Goal: Information Seeking & Learning: Check status

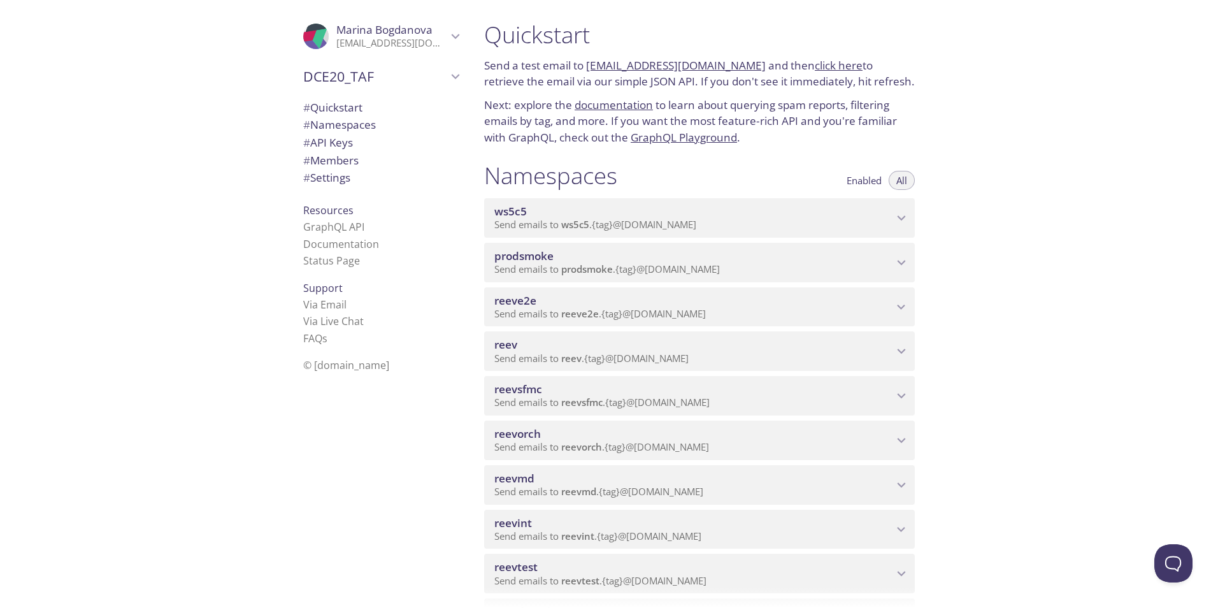
scroll to position [446, 0]
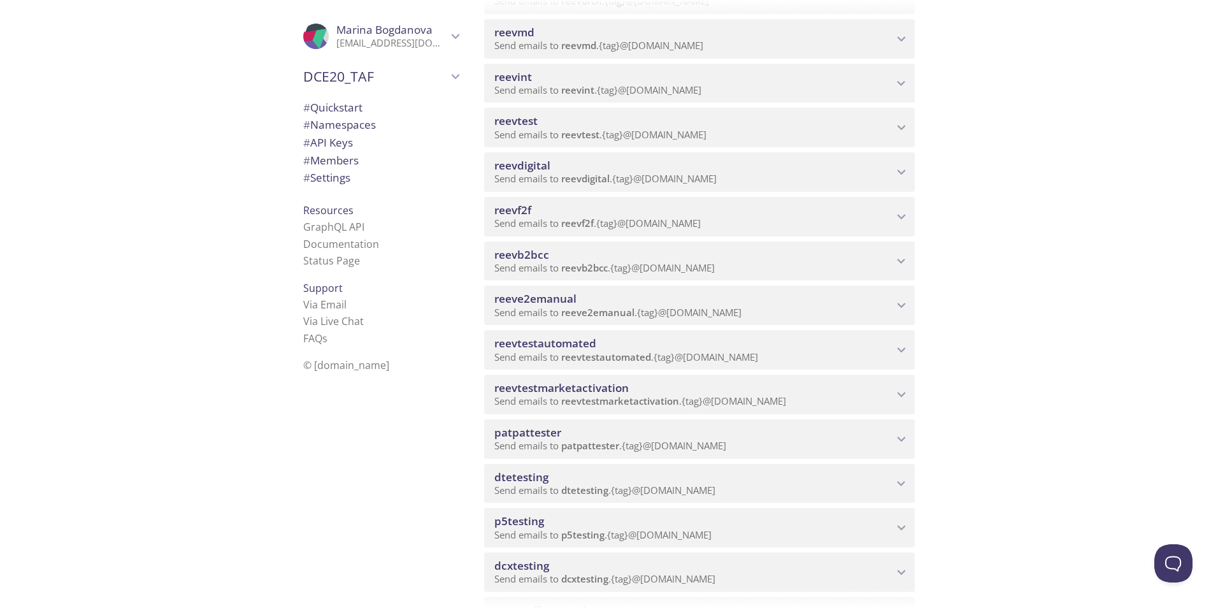
click at [585, 294] on span "reeve2emanual" at bounding box center [693, 299] width 399 height 14
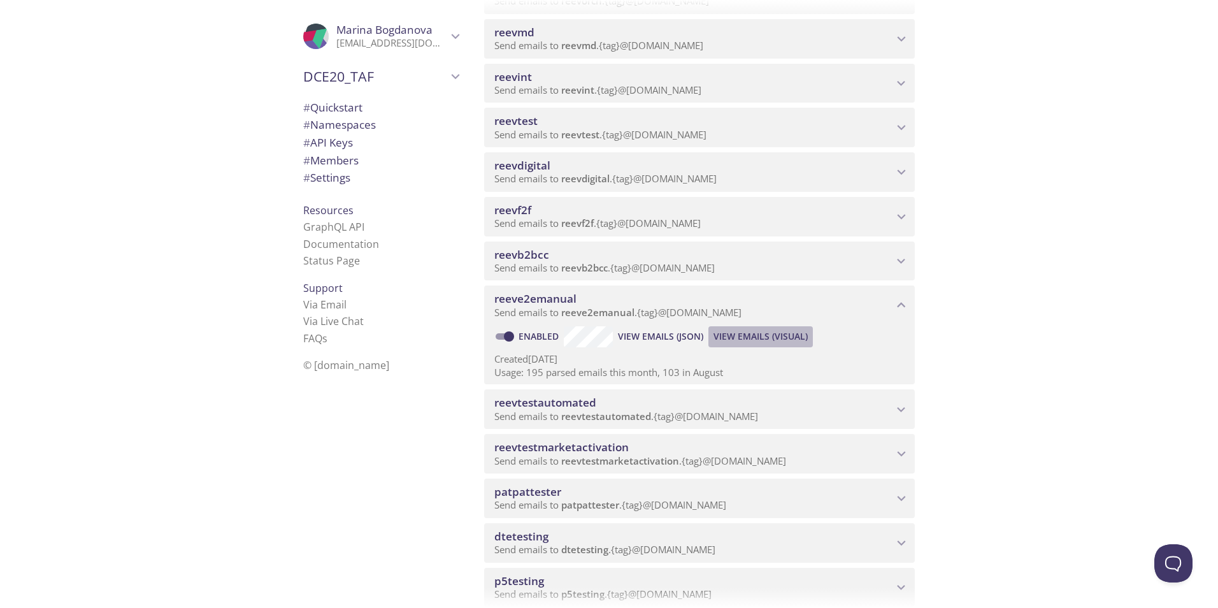
click at [783, 335] on span "View Emails (Visual)" at bounding box center [761, 336] width 94 height 15
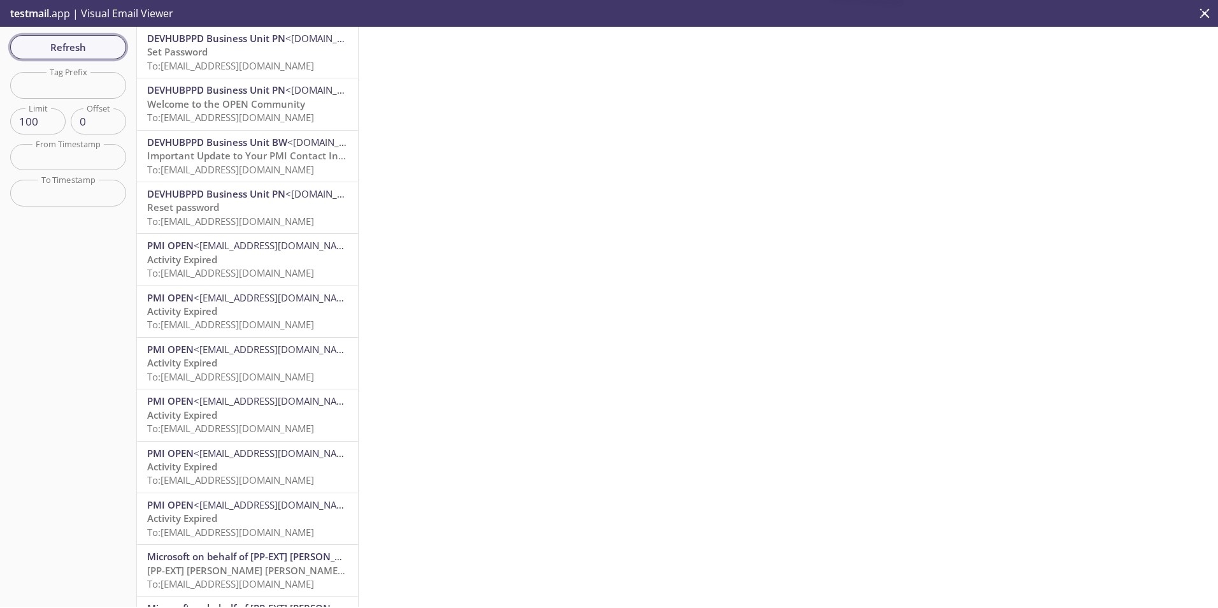
click at [71, 48] on span "Refresh" at bounding box center [68, 47] width 96 height 17
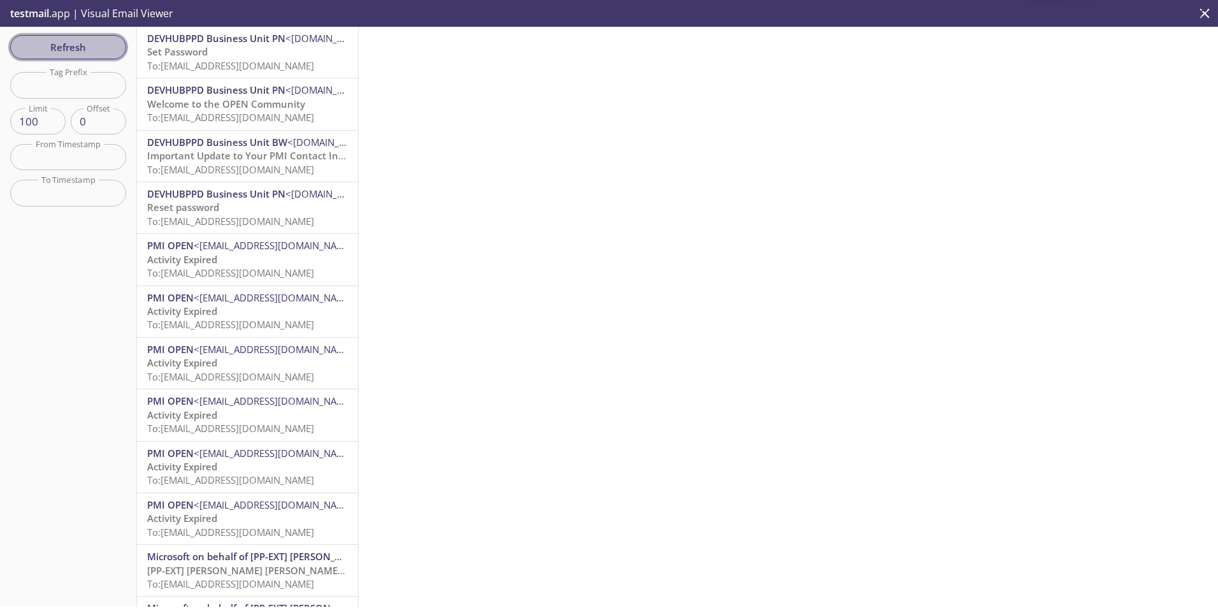
click at [71, 48] on span "Refresh" at bounding box center [68, 47] width 96 height 17
click at [87, 47] on span "Refresh" at bounding box center [68, 47] width 96 height 17
click at [80, 43] on span "Refresh" at bounding box center [68, 47] width 96 height 17
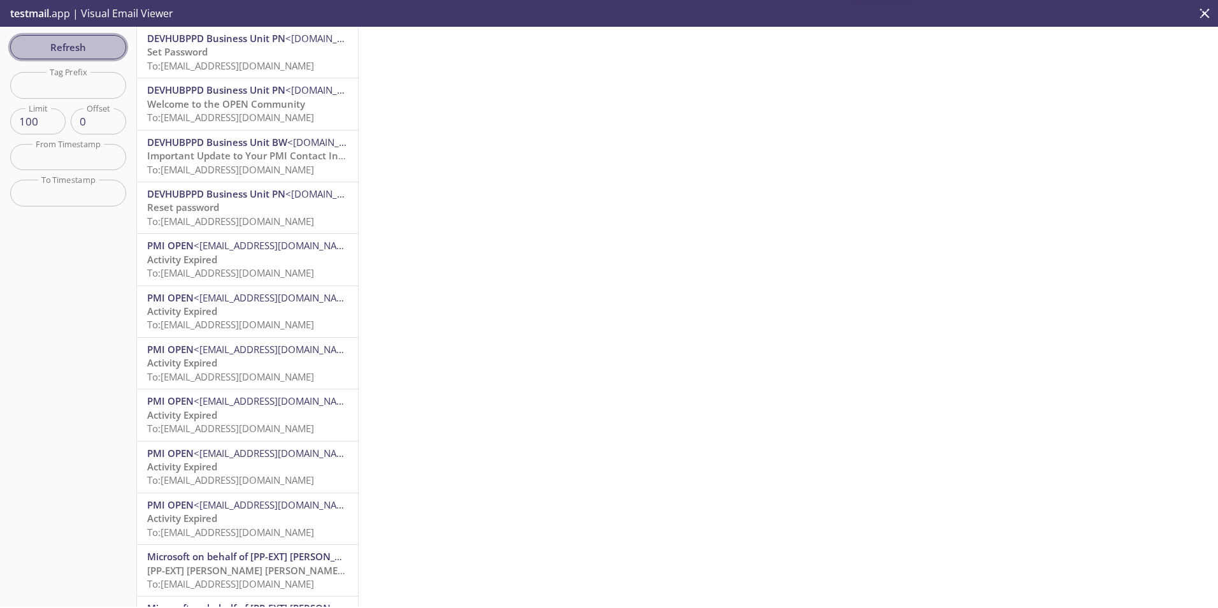
click at [80, 43] on span "Refresh" at bounding box center [68, 47] width 96 height 17
click at [73, 55] on span "Refresh" at bounding box center [68, 47] width 96 height 17
click at [83, 39] on span "Refresh" at bounding box center [68, 47] width 96 height 17
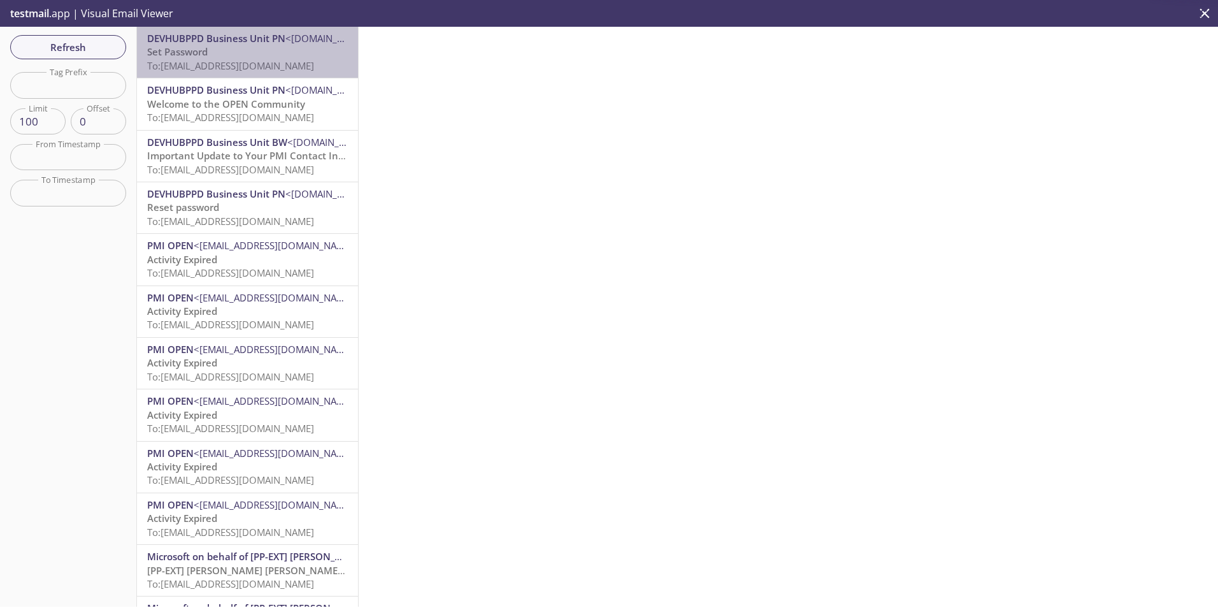
click at [261, 59] on span "To: reeve2emanual.pn24@inbox.testmail.app" at bounding box center [230, 65] width 167 height 13
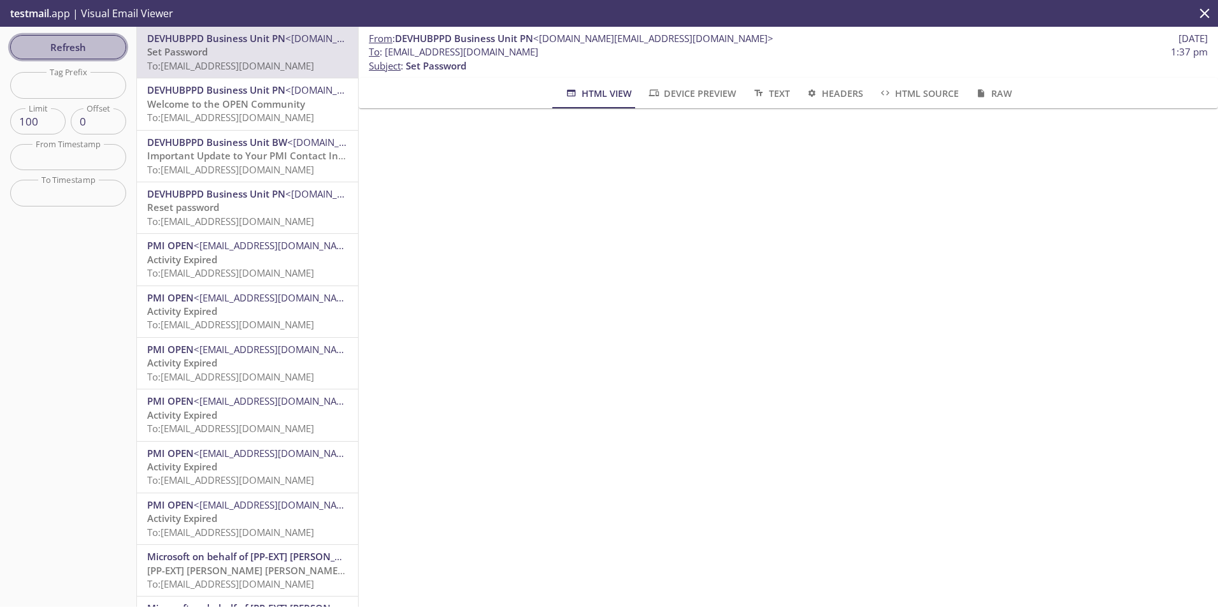
click at [91, 42] on span "Refresh" at bounding box center [68, 47] width 96 height 17
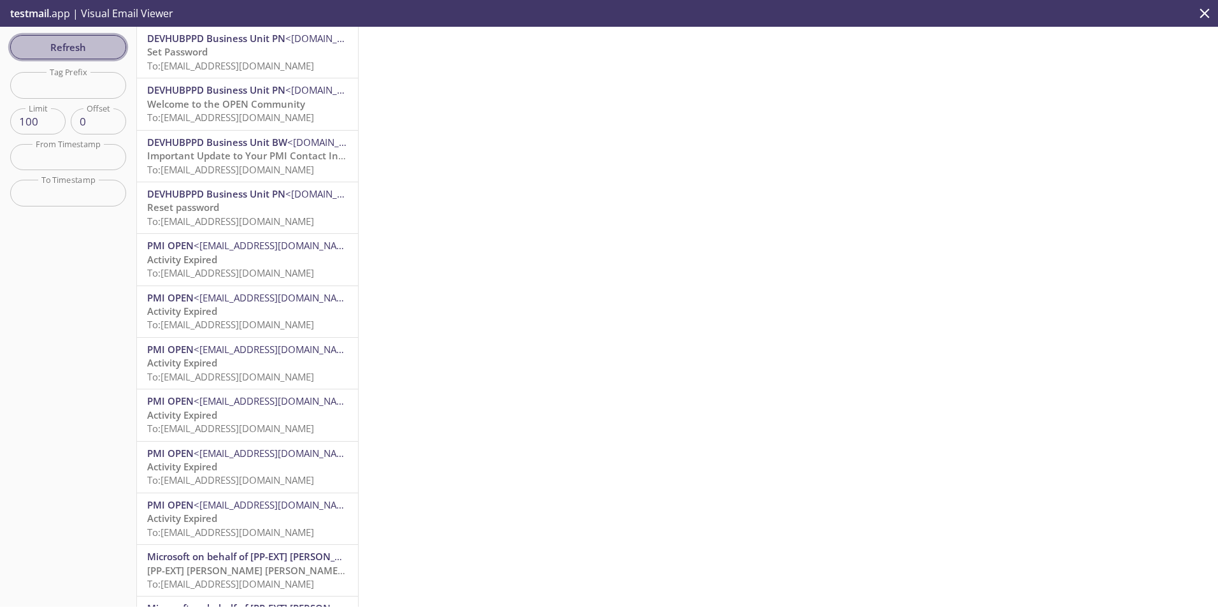
click at [76, 49] on span "Refresh" at bounding box center [68, 47] width 96 height 17
click at [57, 39] on span "Refresh" at bounding box center [68, 47] width 96 height 17
click at [82, 48] on span "Refresh" at bounding box center [68, 47] width 96 height 17
click at [81, 48] on span "Refresh" at bounding box center [68, 47] width 96 height 17
click at [76, 54] on span "Refresh" at bounding box center [68, 47] width 96 height 17
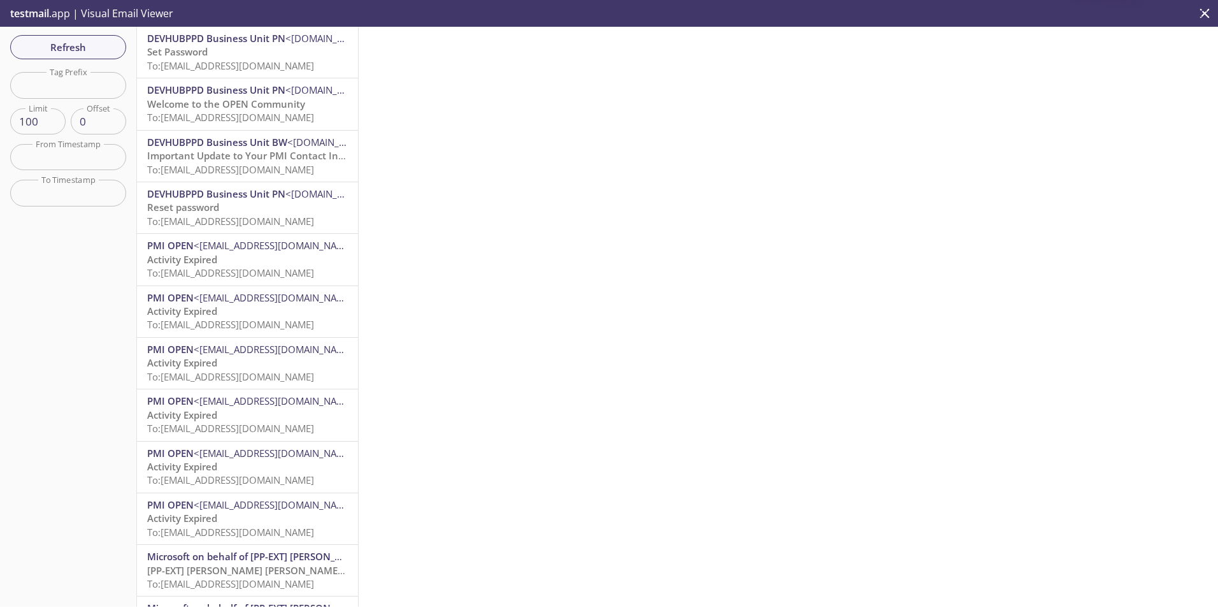
click at [1202, 10] on icon "close" at bounding box center [1205, 13] width 10 height 10
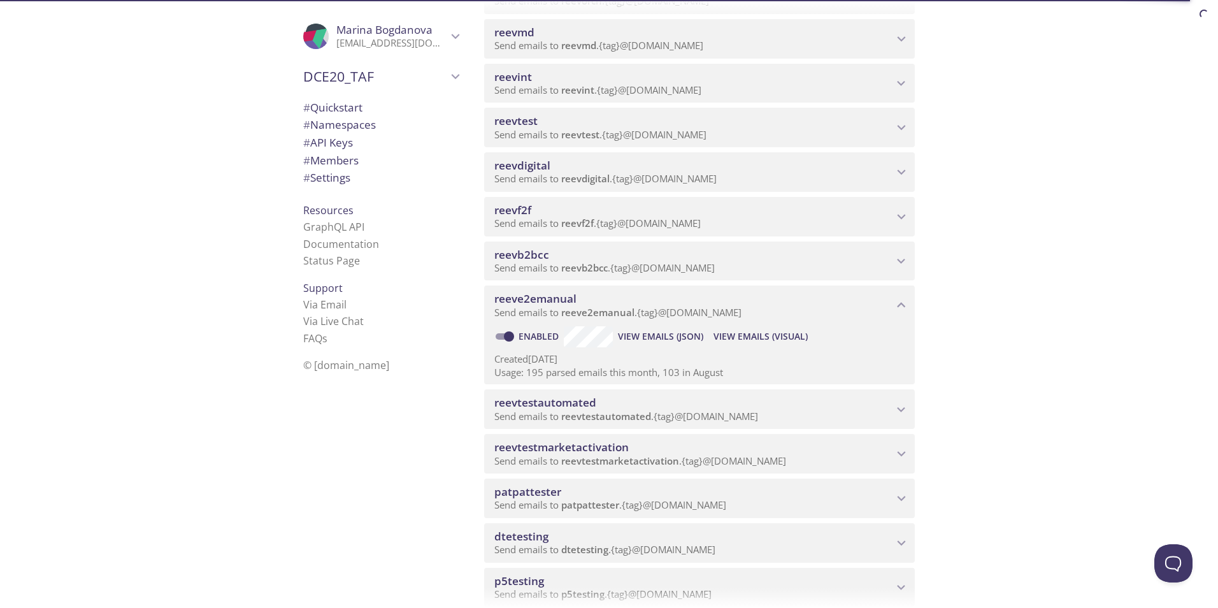
click at [747, 336] on span "View Emails (Visual)" at bounding box center [761, 336] width 94 height 15
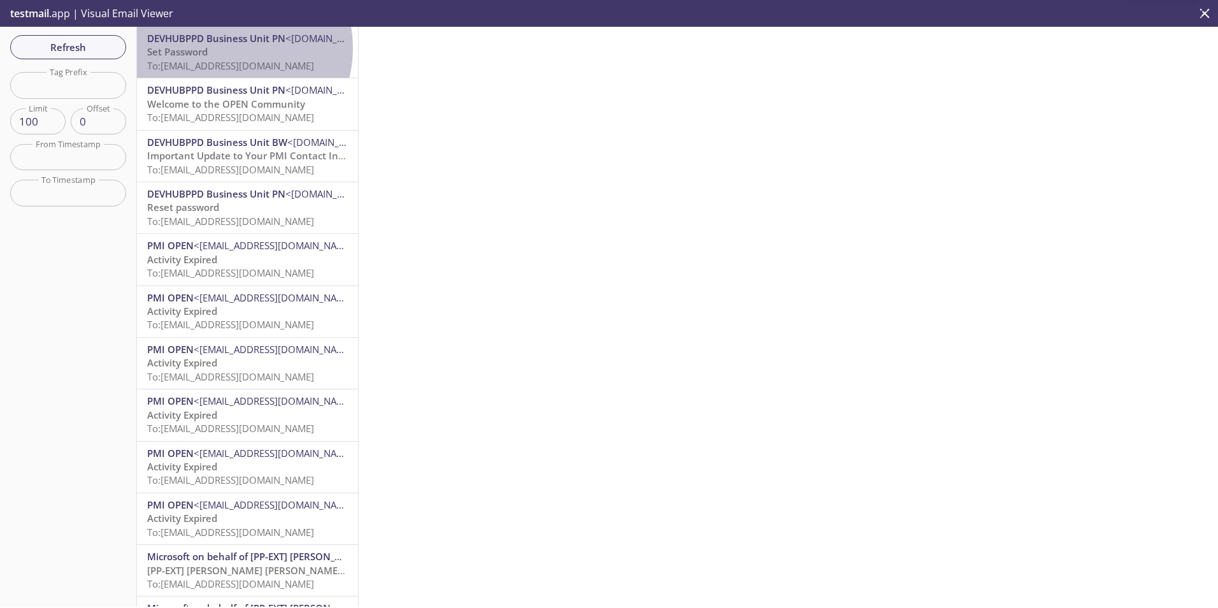
click at [226, 47] on p "Set Password To: reeve2emanual.pn24@inbox.testmail.app" at bounding box center [247, 58] width 201 height 27
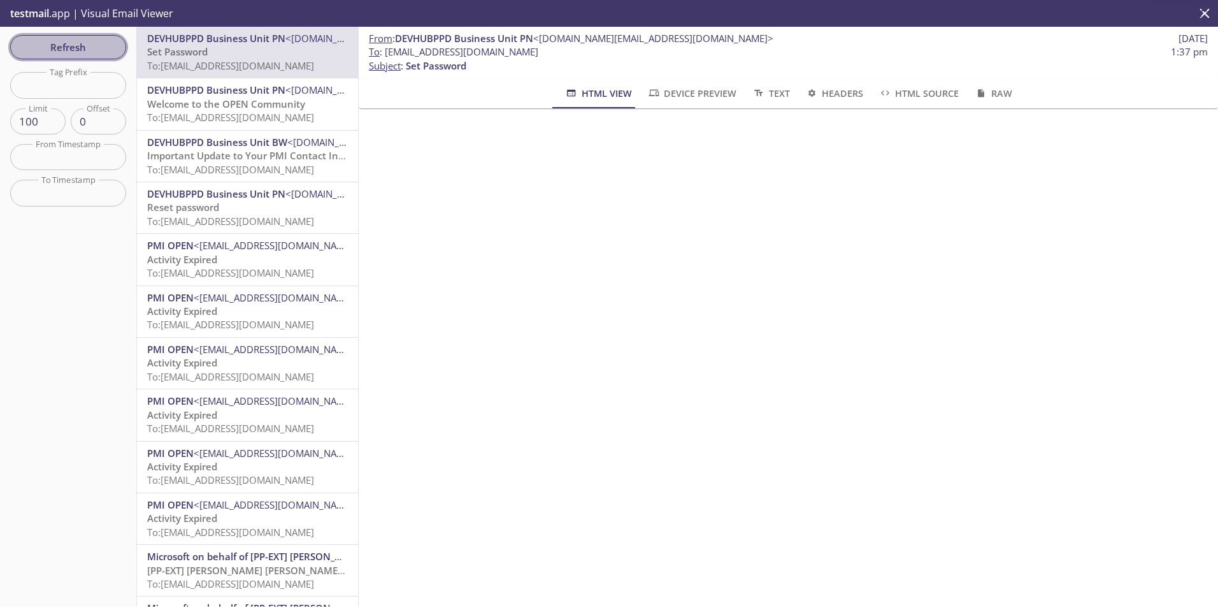
click at [105, 45] on span "Refresh" at bounding box center [68, 47] width 96 height 17
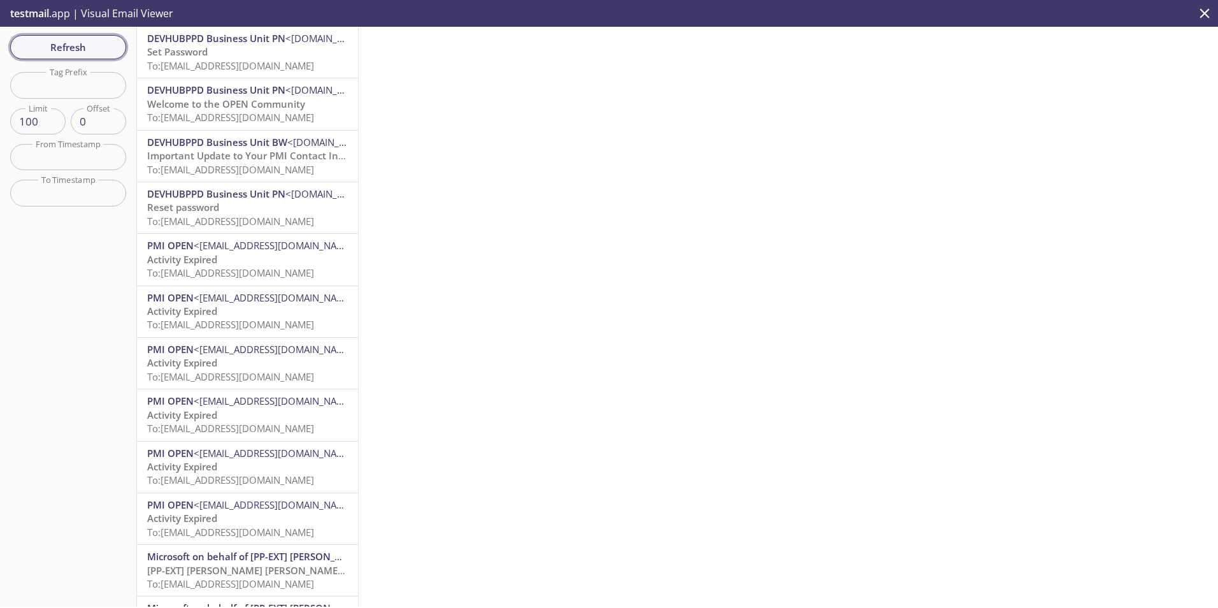
click at [62, 40] on span "Refresh" at bounding box center [68, 47] width 96 height 17
click at [71, 45] on span "Refresh" at bounding box center [68, 47] width 96 height 17
click at [252, 37] on span "DEVHUBPPD Business Unit PN" at bounding box center [216, 38] width 138 height 13
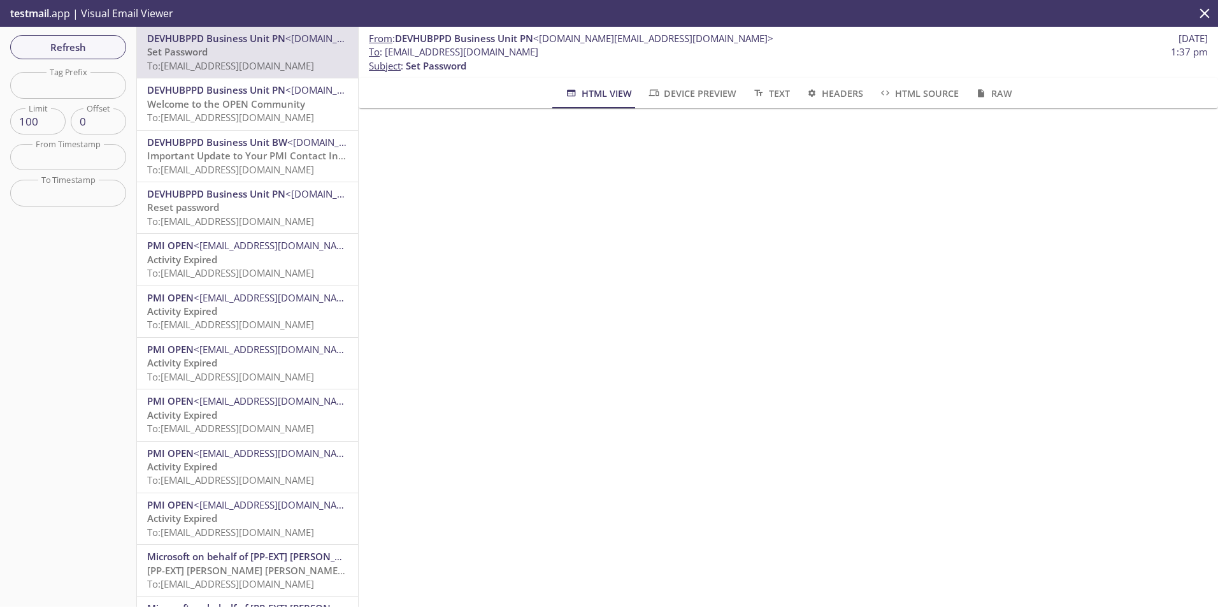
click at [68, 48] on span "Refresh" at bounding box center [68, 47] width 96 height 17
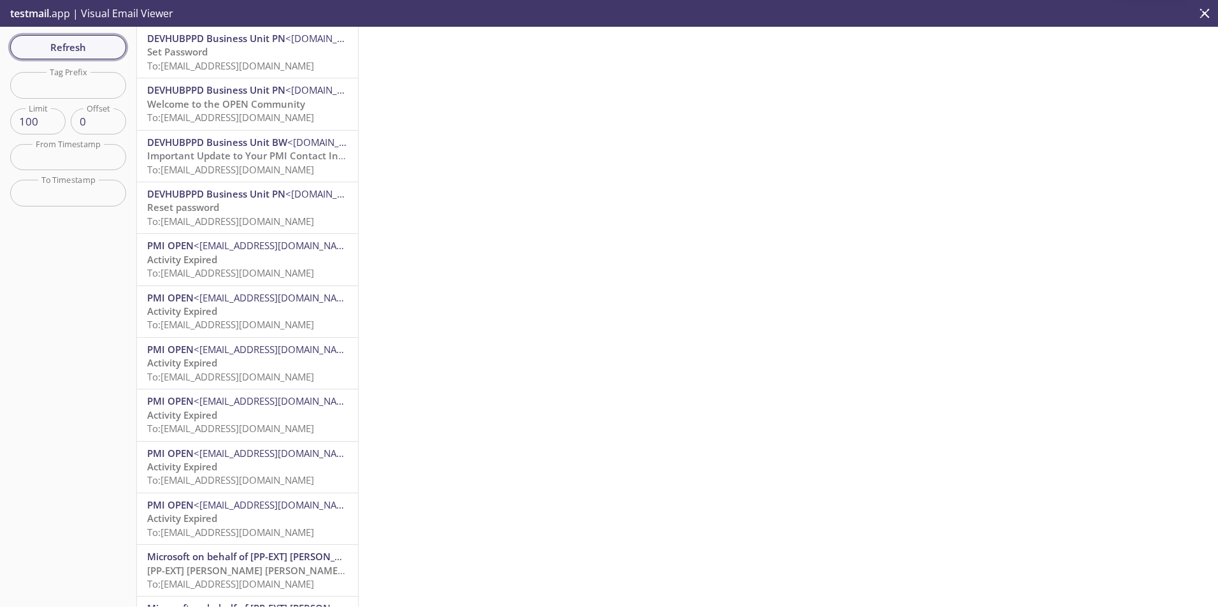
click at [55, 52] on span "Refresh" at bounding box center [68, 47] width 96 height 17
click at [76, 39] on span "Refresh" at bounding box center [68, 47] width 96 height 17
click at [67, 44] on span "Refresh" at bounding box center [68, 47] width 96 height 17
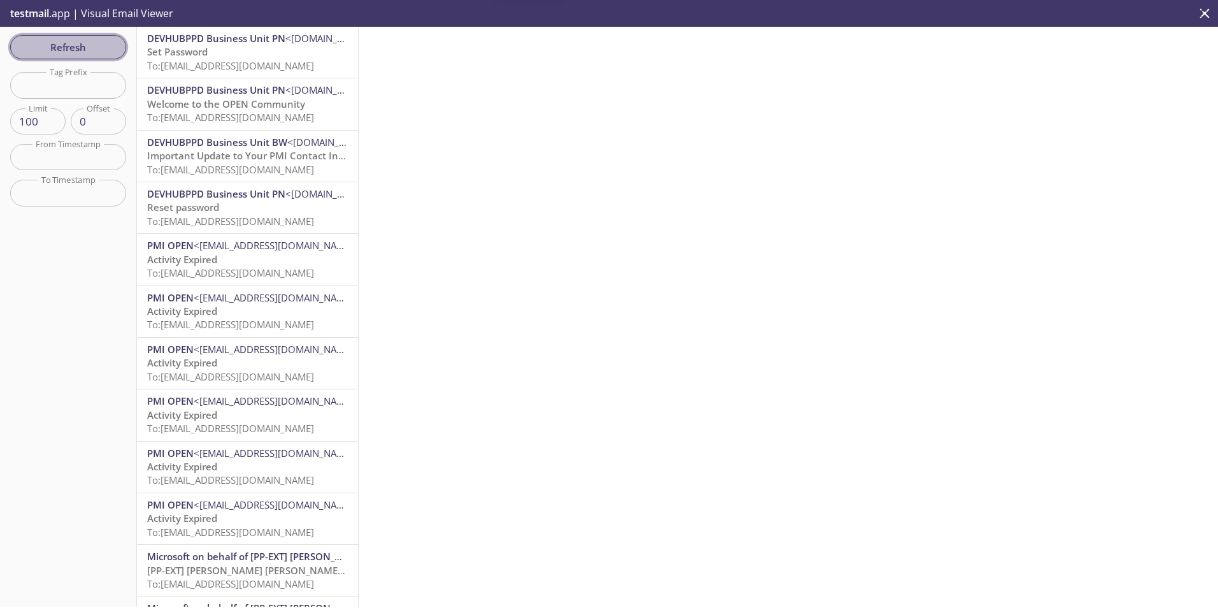
click at [67, 44] on span "Refresh" at bounding box center [68, 47] width 96 height 17
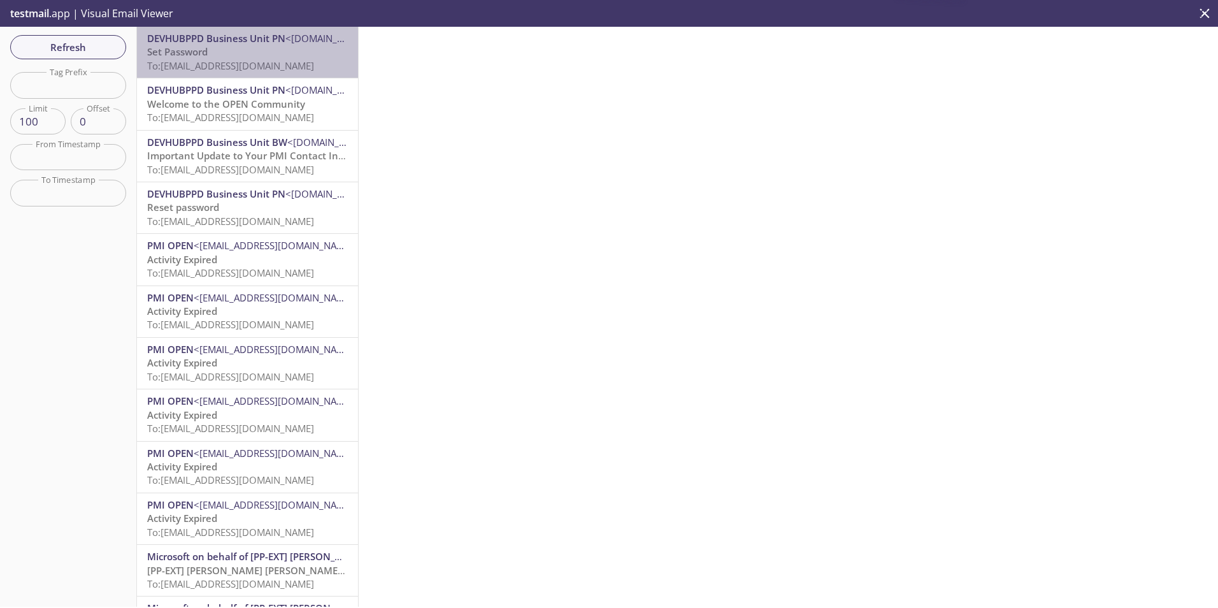
click at [260, 46] on p "Set Password To: reeve2emanual.pn24@inbox.testmail.app" at bounding box center [247, 58] width 201 height 27
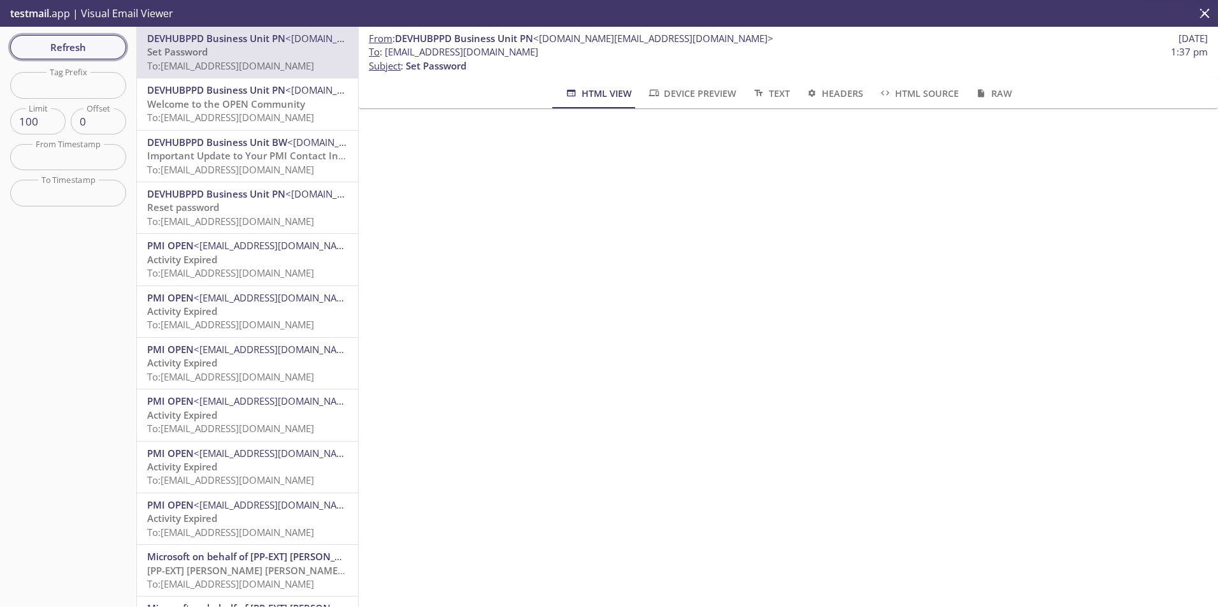
click at [60, 45] on span "Refresh" at bounding box center [68, 47] width 96 height 17
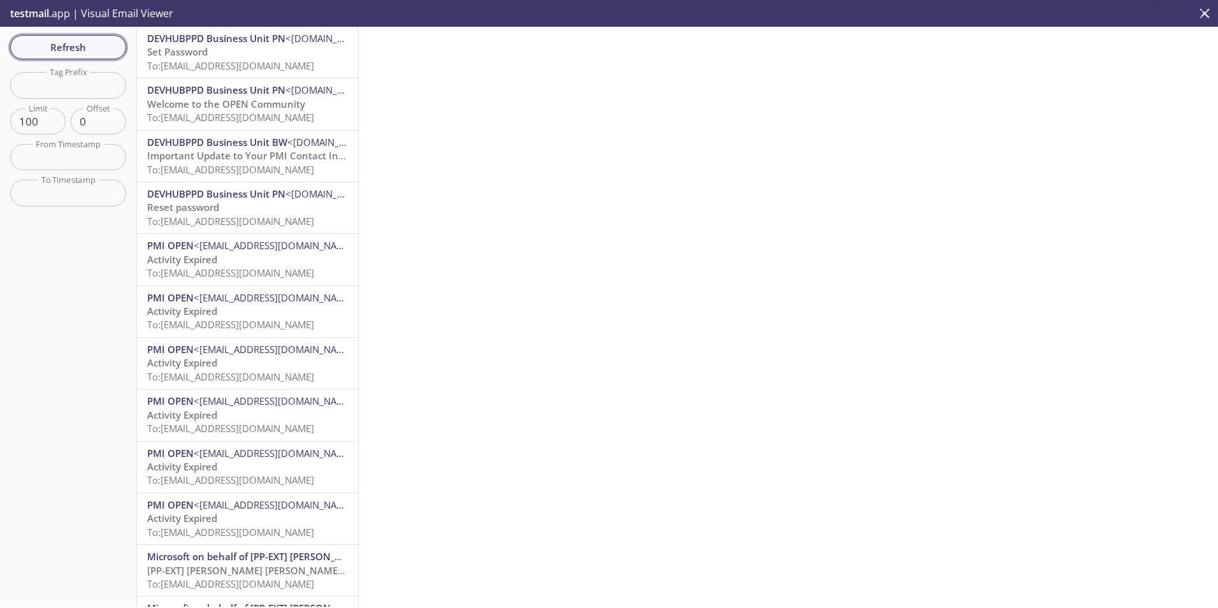
click at [60, 45] on span "Refresh" at bounding box center [68, 47] width 96 height 17
click at [62, 43] on span "Refresh" at bounding box center [68, 47] width 96 height 17
click at [96, 43] on span "Refresh" at bounding box center [68, 47] width 96 height 17
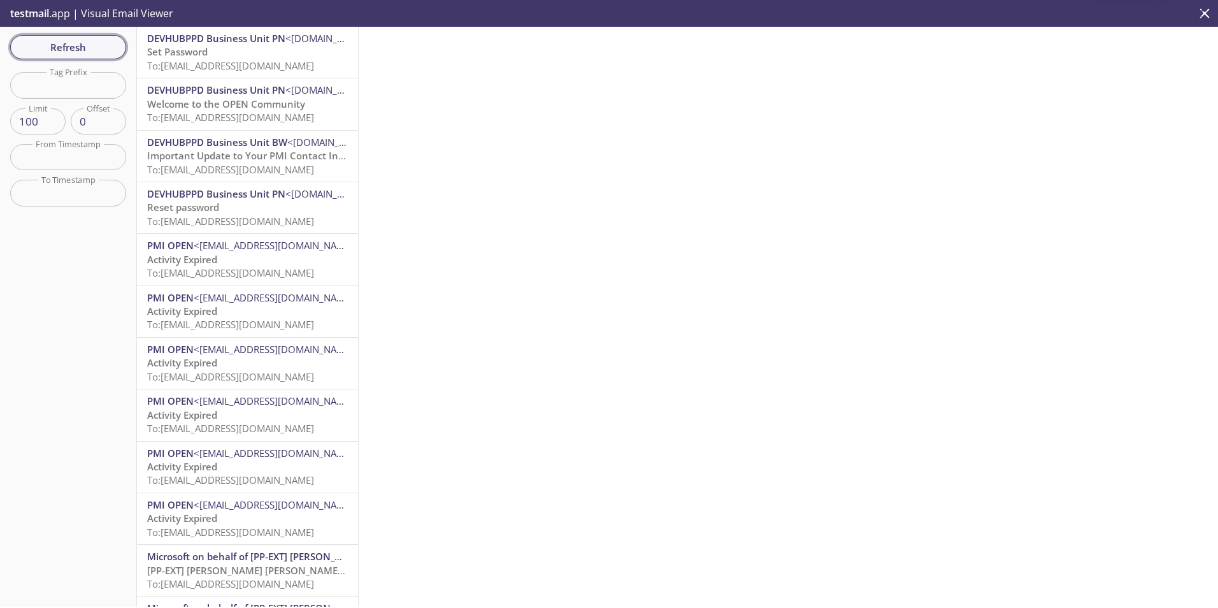
click at [96, 43] on span "Refresh" at bounding box center [68, 47] width 96 height 17
click at [94, 45] on span "Refresh" at bounding box center [68, 47] width 96 height 17
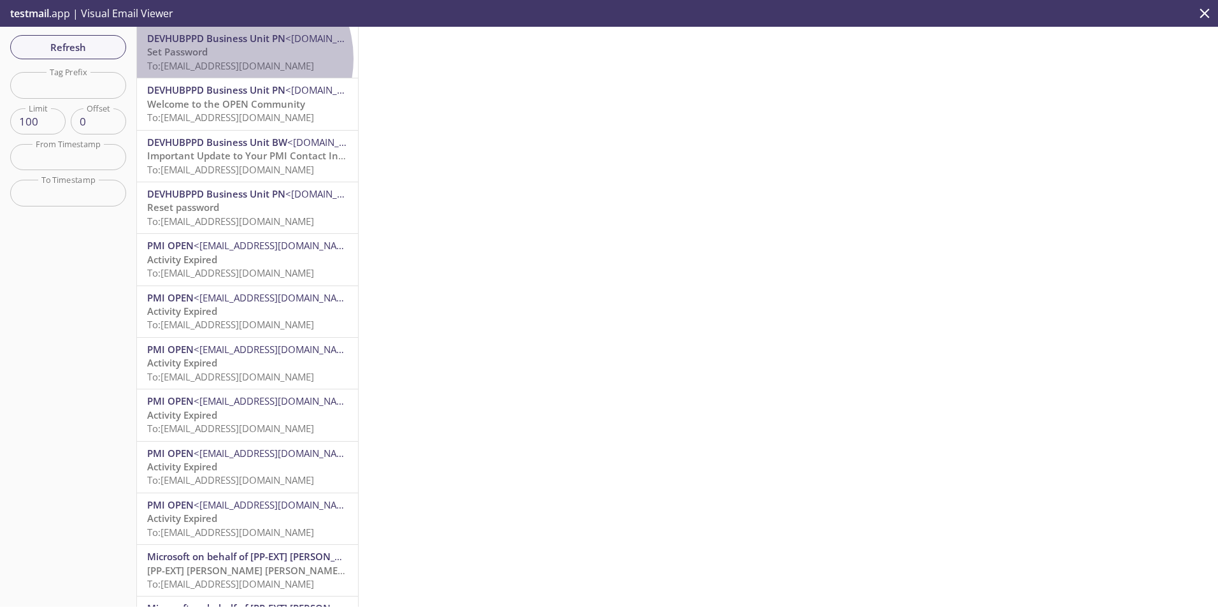
click at [237, 59] on span "To: reeve2emanual.pn24@inbox.testmail.app" at bounding box center [230, 65] width 167 height 13
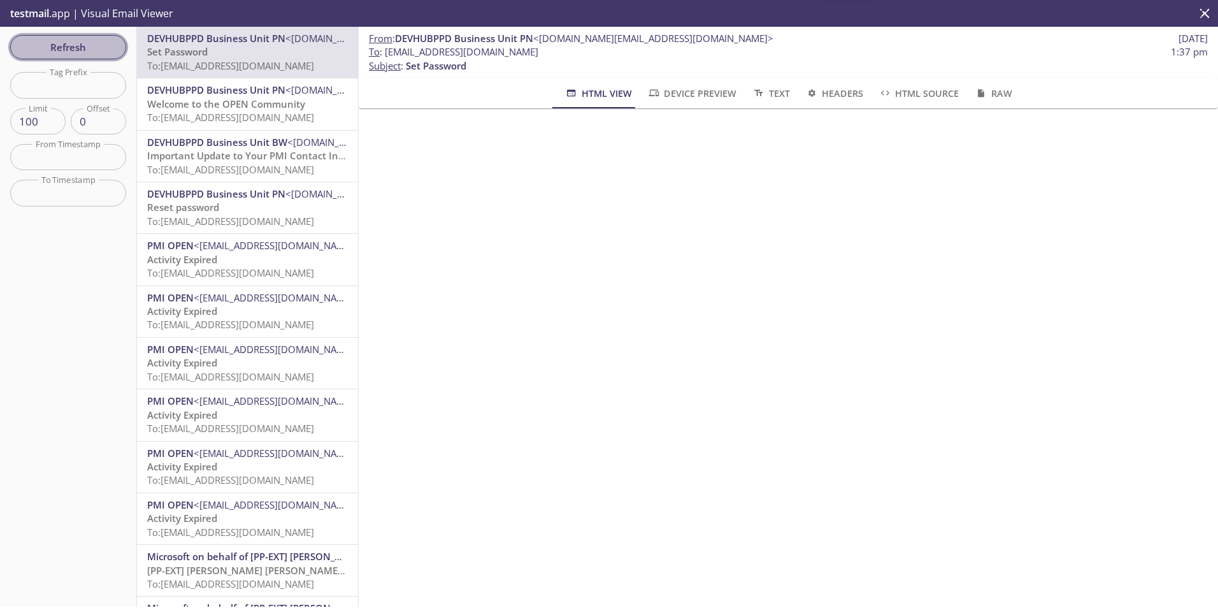
click at [67, 49] on span "Refresh" at bounding box center [68, 47] width 96 height 17
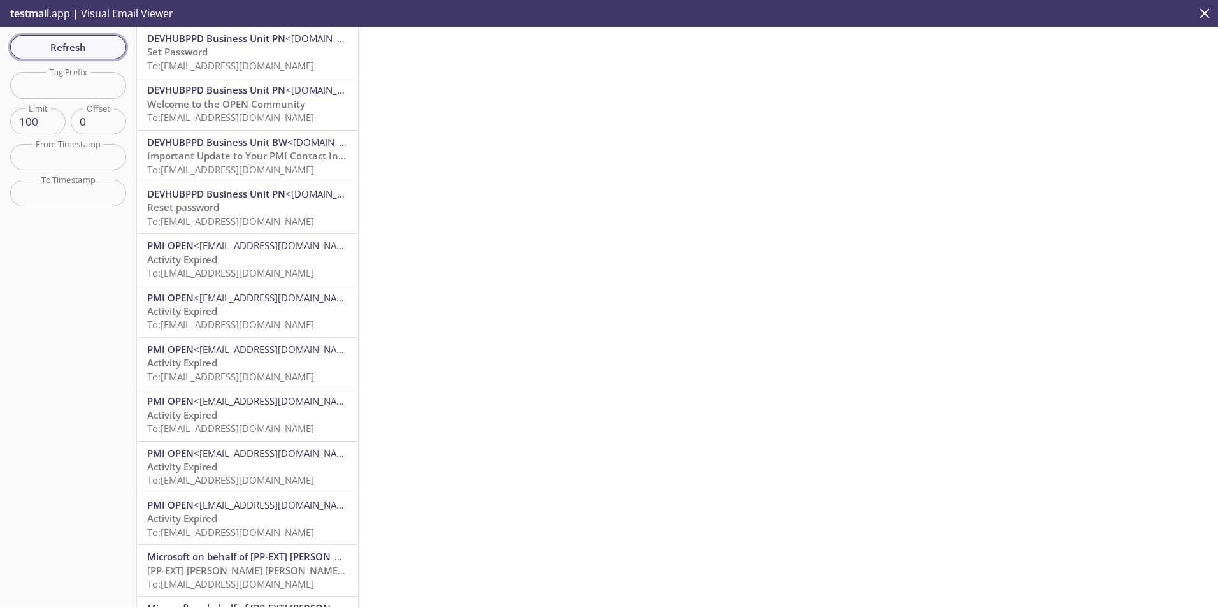
click at [76, 47] on span "Refresh" at bounding box center [68, 47] width 96 height 17
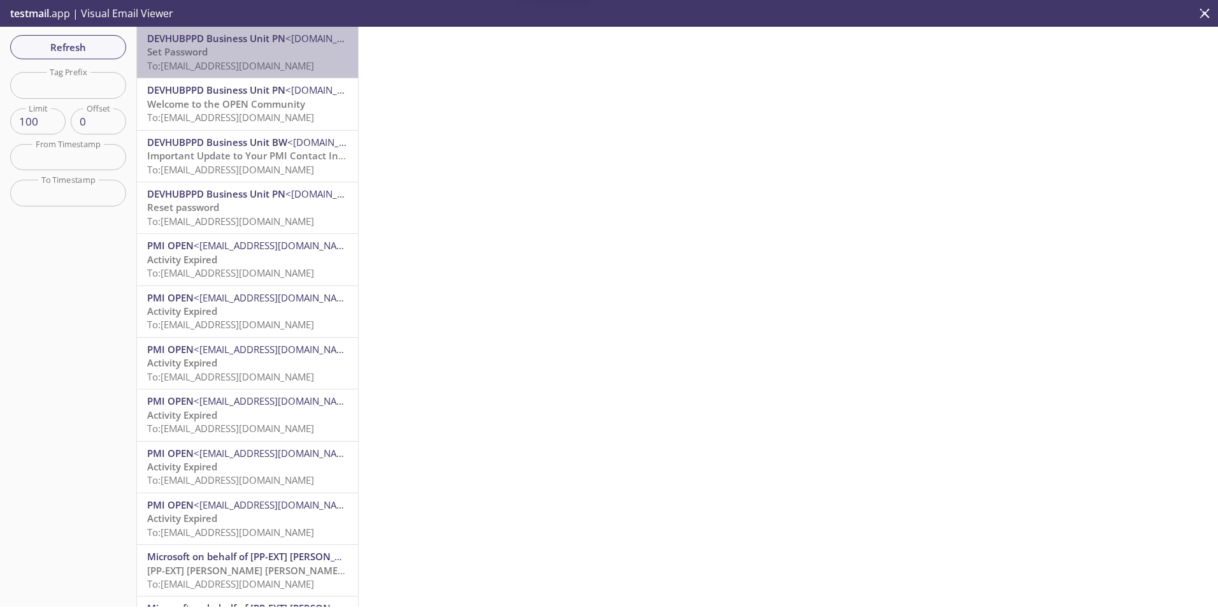
click at [279, 75] on div "DEVHUBPPD Business Unit PN <devhubppd.PN@email.pmiopen.com> Set Password To: re…" at bounding box center [247, 52] width 221 height 51
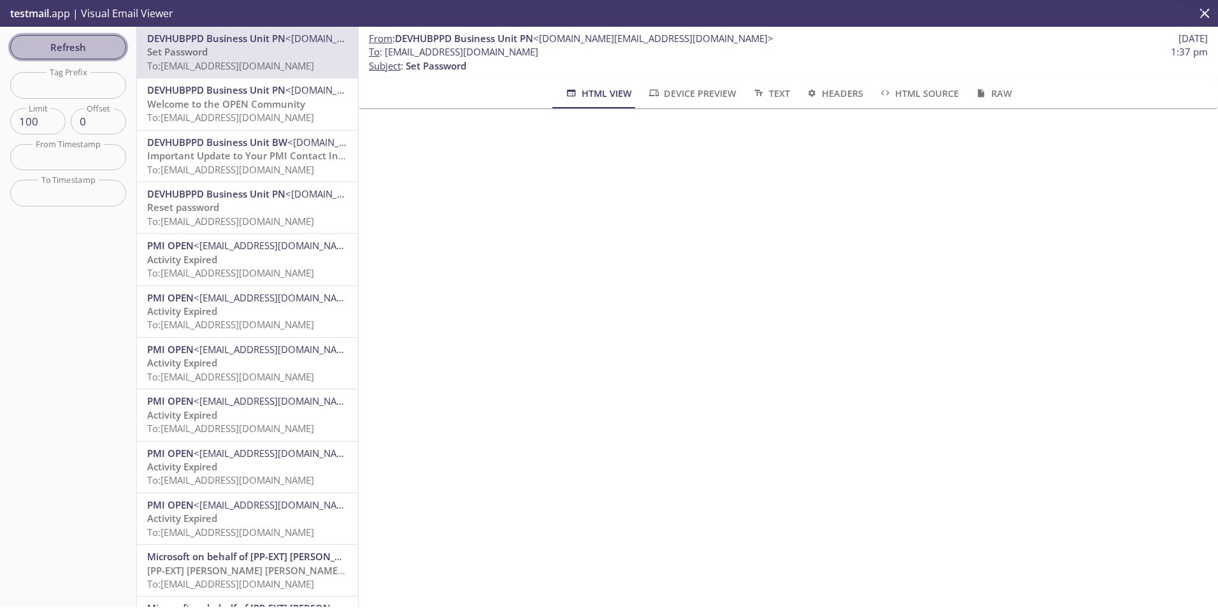
click at [117, 47] on button "Refresh" at bounding box center [68, 47] width 116 height 24
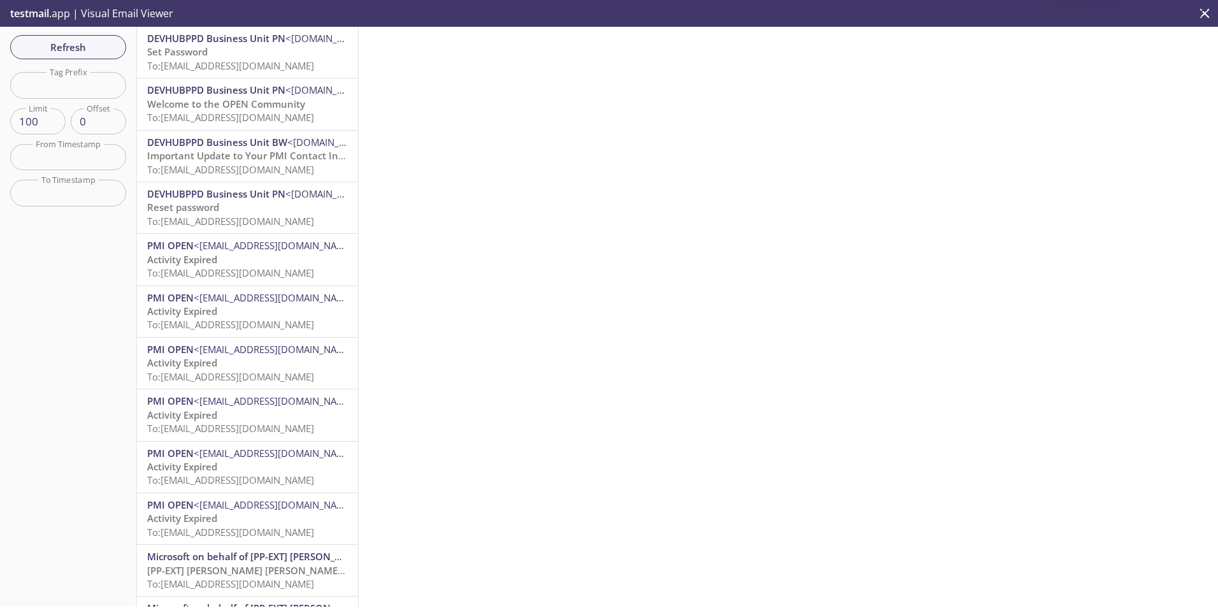
click at [1207, 13] on icon "close" at bounding box center [1204, 13] width 17 height 17
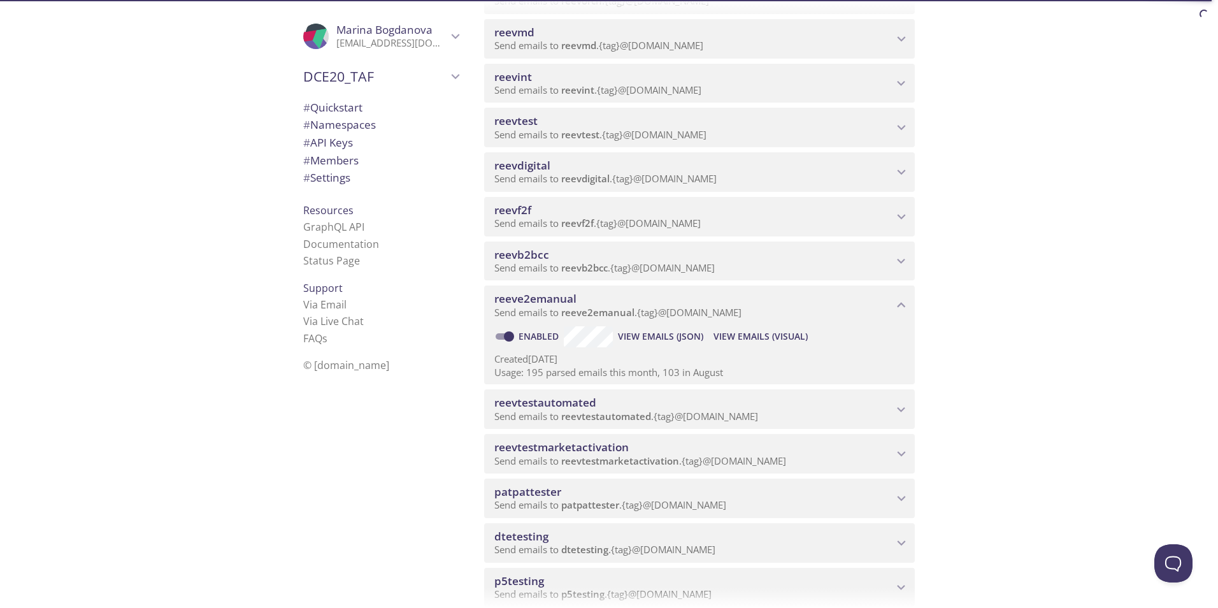
click at [741, 335] on span "View Emails (Visual)" at bounding box center [761, 336] width 94 height 15
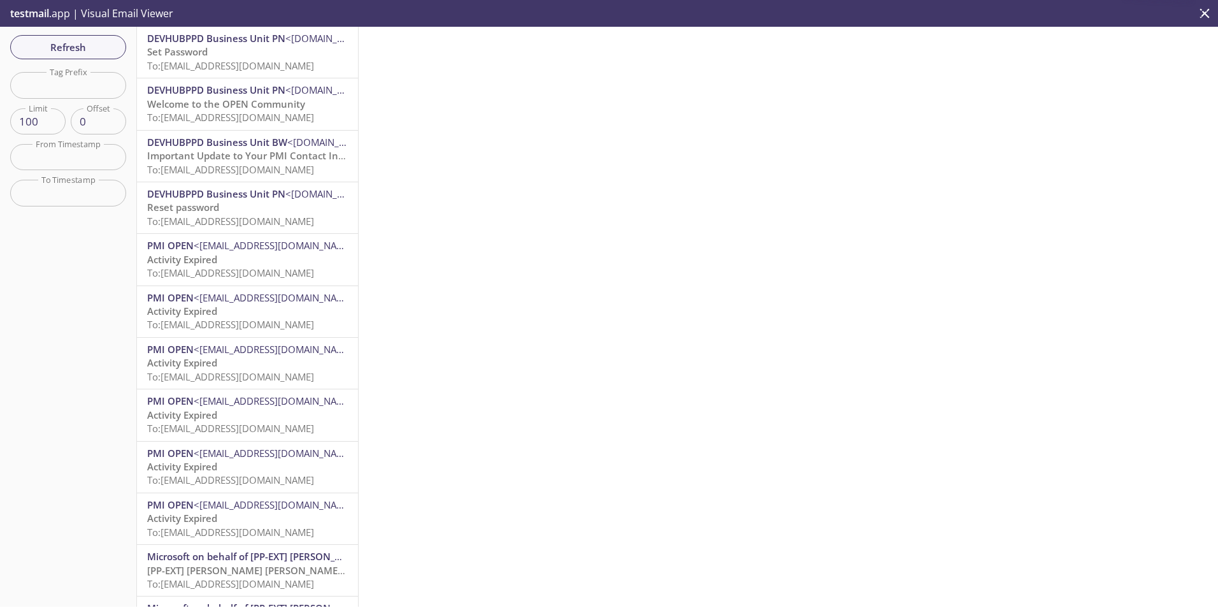
click at [194, 45] on span "DEVHUBPPD Business Unit PN <devhubppd.PN@email.pmiopen.com>" at bounding box center [247, 38] width 201 height 13
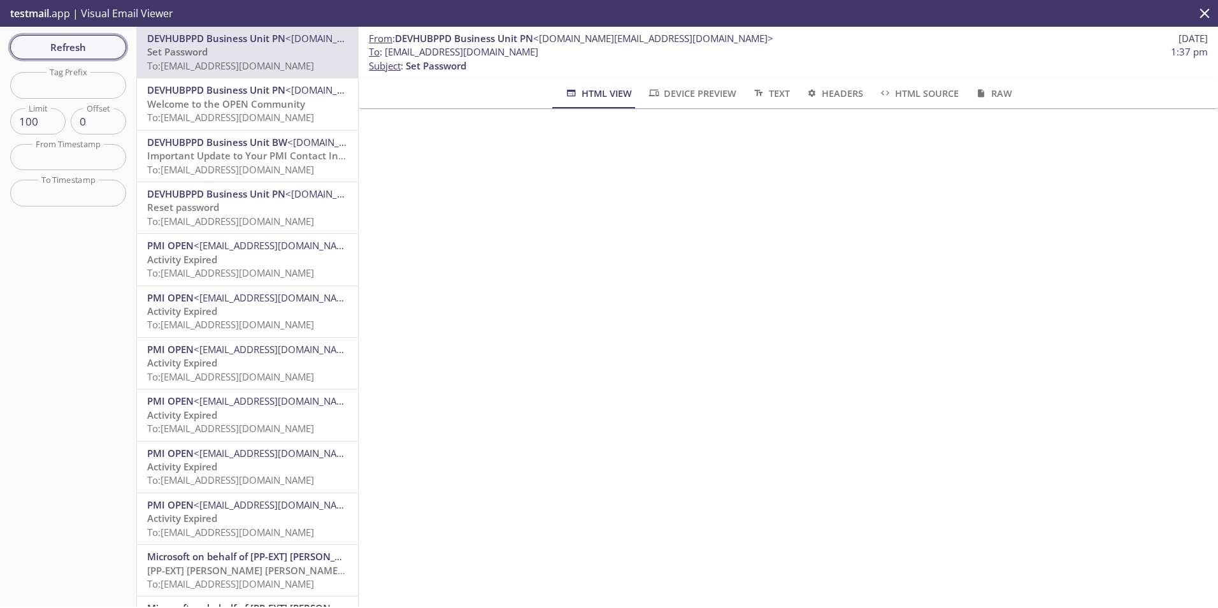
click at [61, 39] on span "Refresh" at bounding box center [68, 47] width 96 height 17
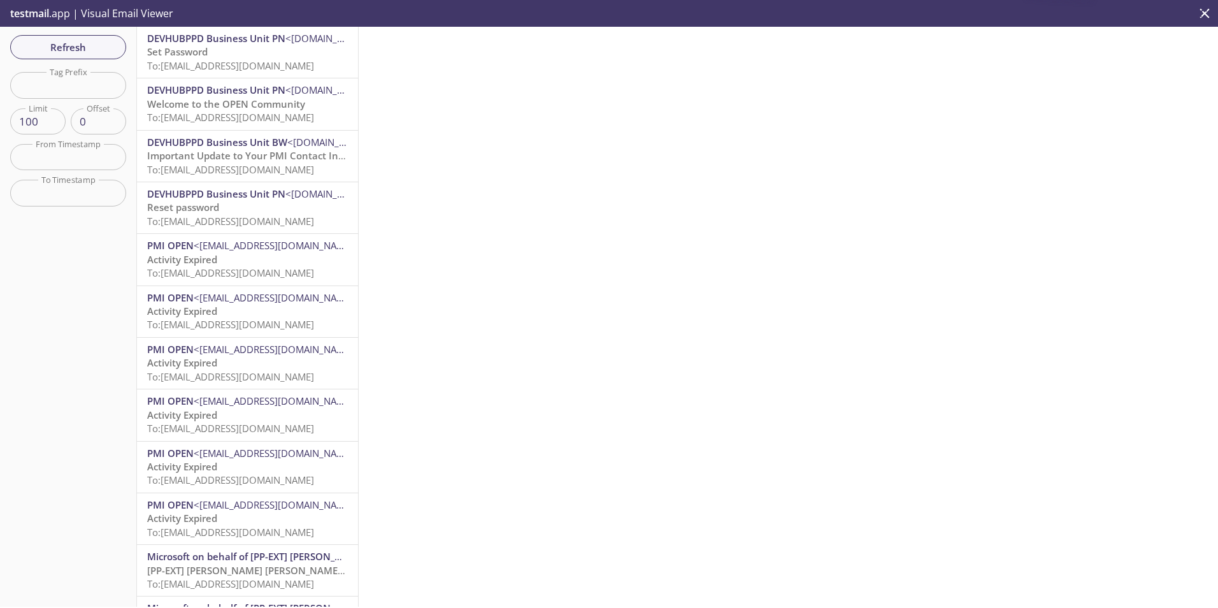
click at [1204, 10] on icon "close" at bounding box center [1204, 13] width 17 height 17
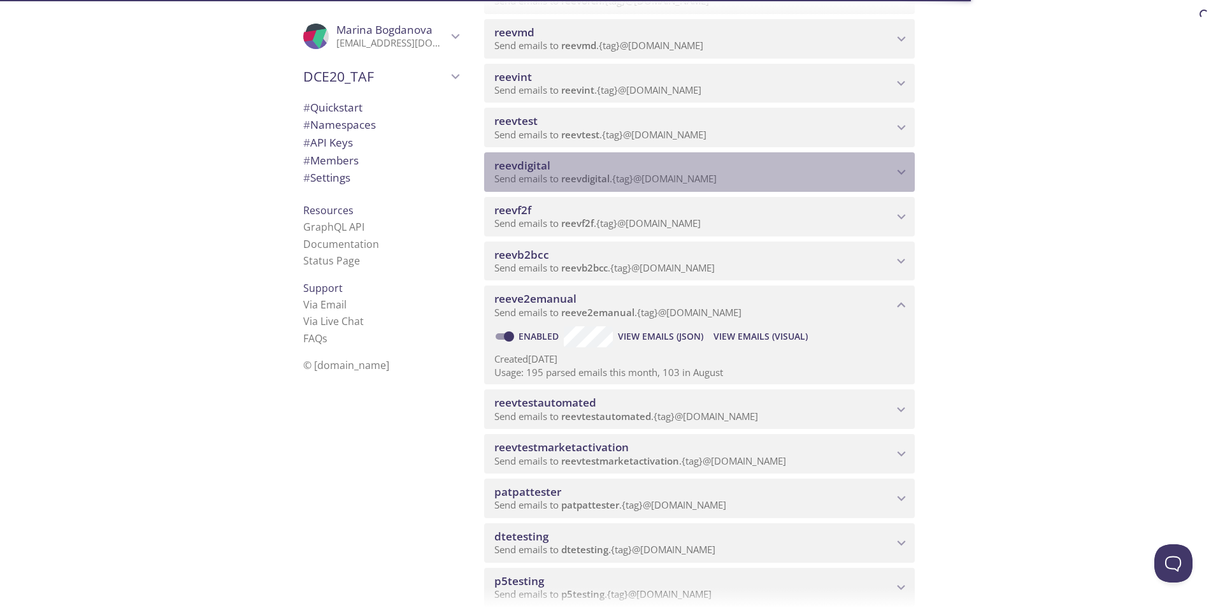
click at [585, 167] on span "reevdigital" at bounding box center [693, 166] width 399 height 14
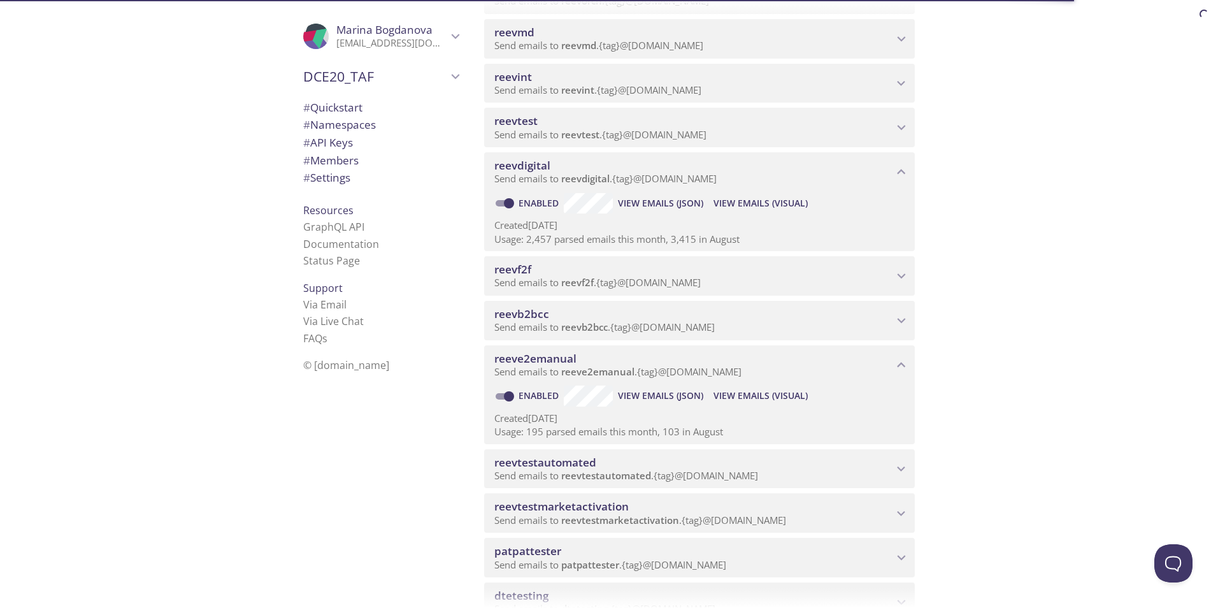
click at [770, 203] on span "View Emails (Visual)" at bounding box center [761, 203] width 94 height 15
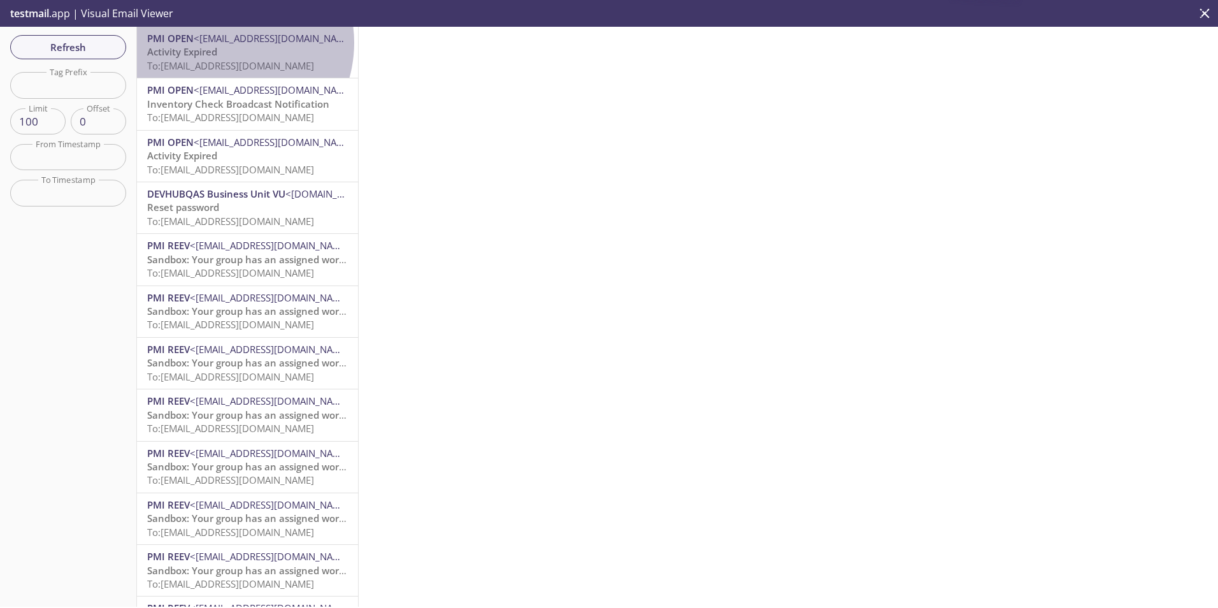
click at [223, 43] on span "<[EMAIL_ADDRESS][DOMAIN_NAME]>" at bounding box center [276, 38] width 165 height 13
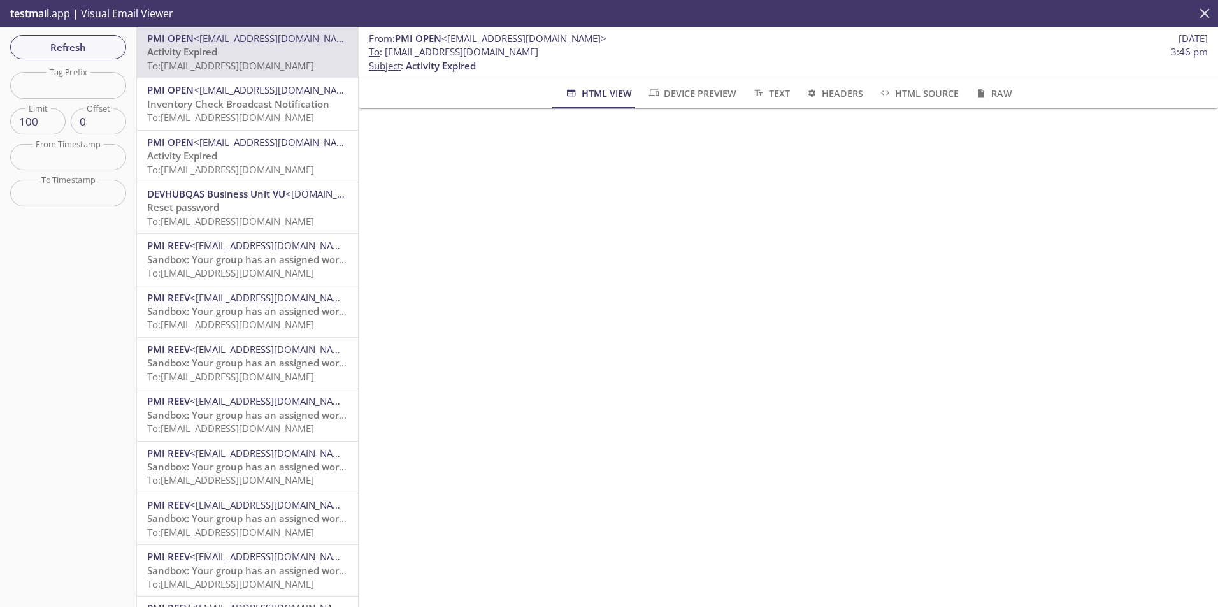
click at [1207, 13] on icon "close" at bounding box center [1204, 13] width 17 height 17
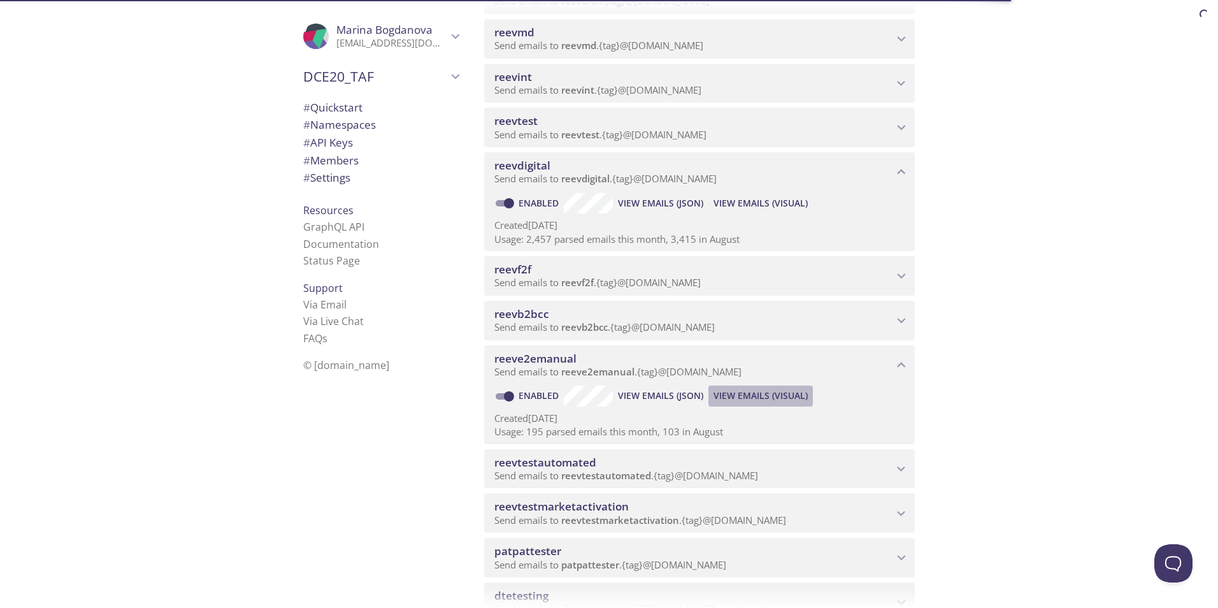
click at [764, 391] on span "View Emails (Visual)" at bounding box center [761, 395] width 94 height 15
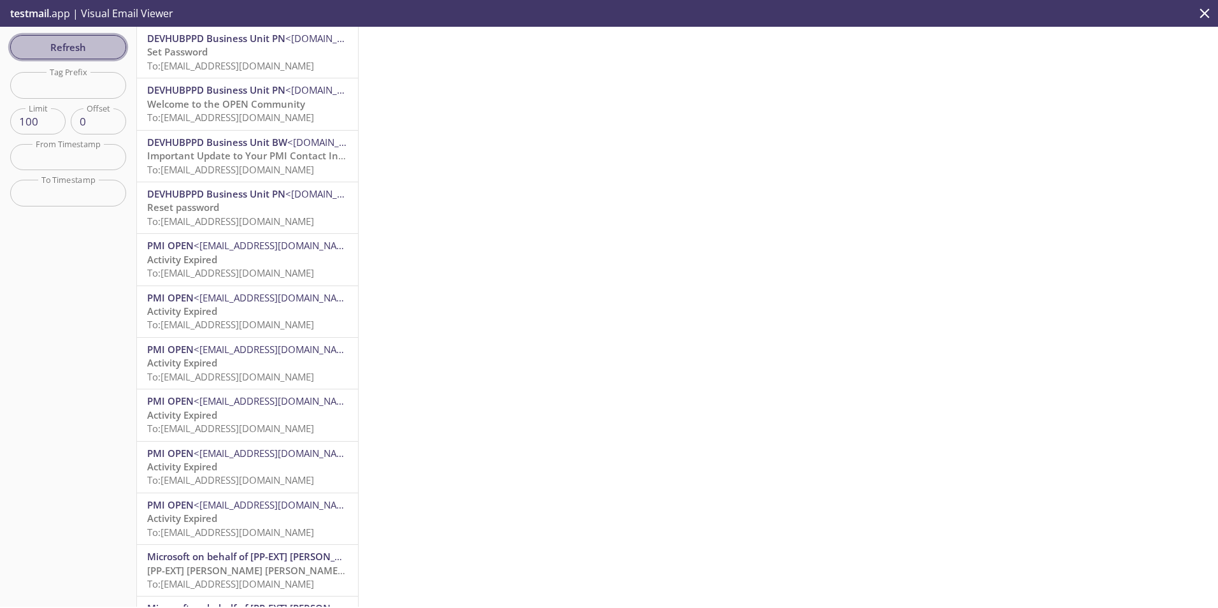
click at [69, 40] on span "Refresh" at bounding box center [68, 47] width 96 height 17
drag, startPoint x: 1107, startPoint y: 69, endPoint x: 1073, endPoint y: 69, distance: 33.1
click at [1107, 69] on div at bounding box center [788, 317] width 859 height 580
click at [63, 39] on span "Refresh" at bounding box center [68, 47] width 96 height 17
click at [1207, 10] on icon "close" at bounding box center [1205, 13] width 10 height 10
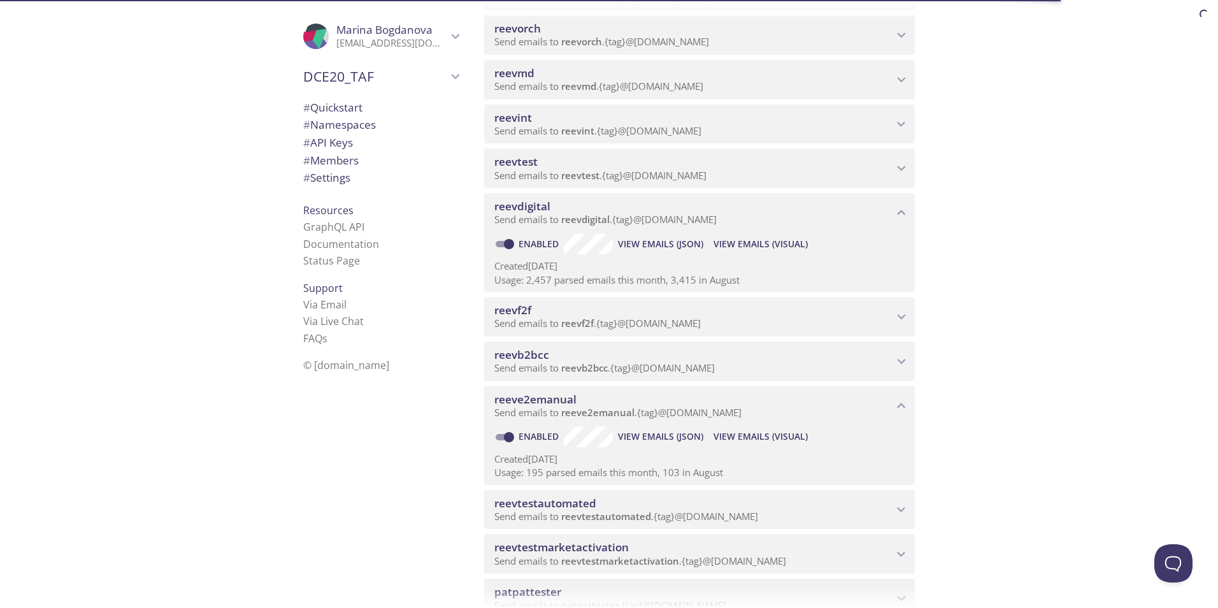
scroll to position [446, 0]
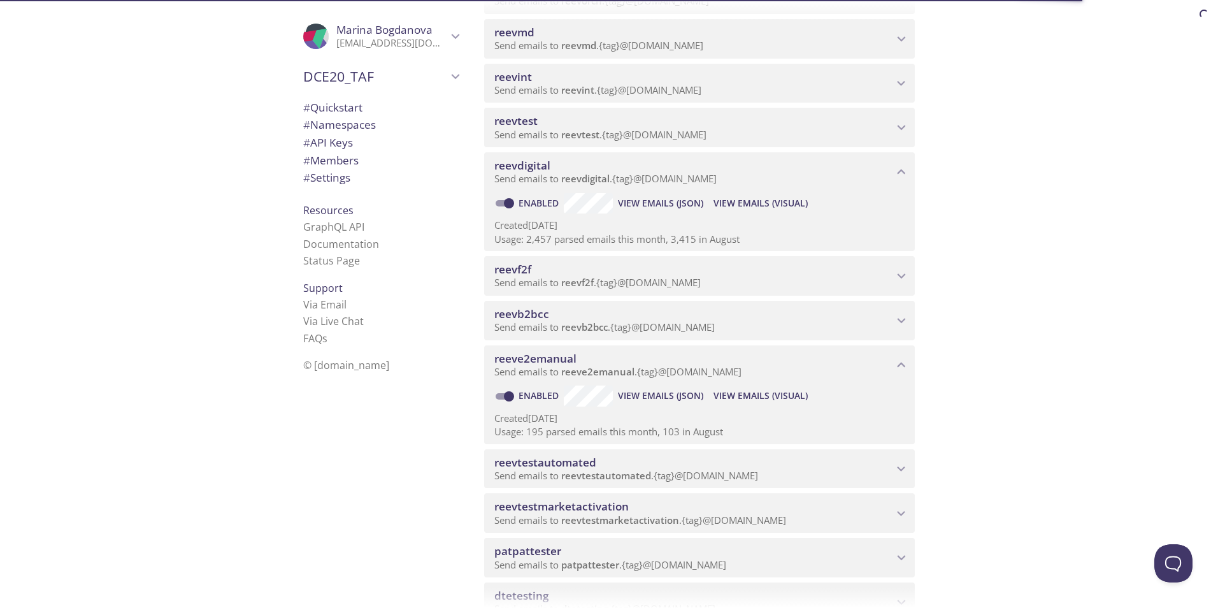
click at [901, 364] on icon "reeve2emanual namespace" at bounding box center [902, 364] width 8 height 5
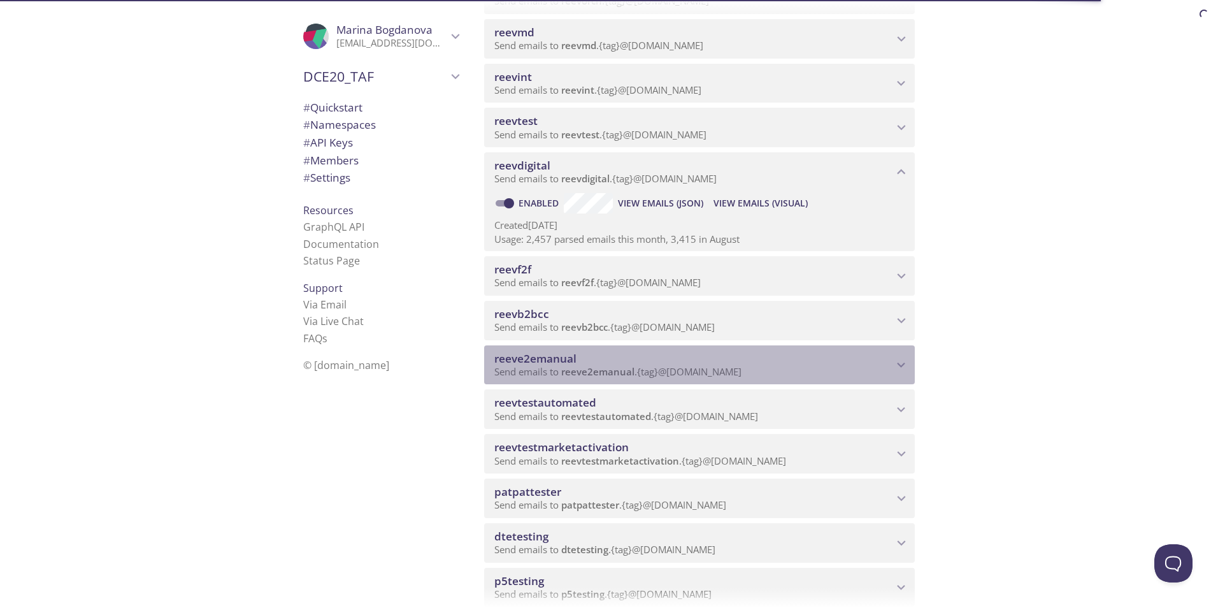
click at [691, 363] on span "reeve2emanual" at bounding box center [693, 359] width 399 height 14
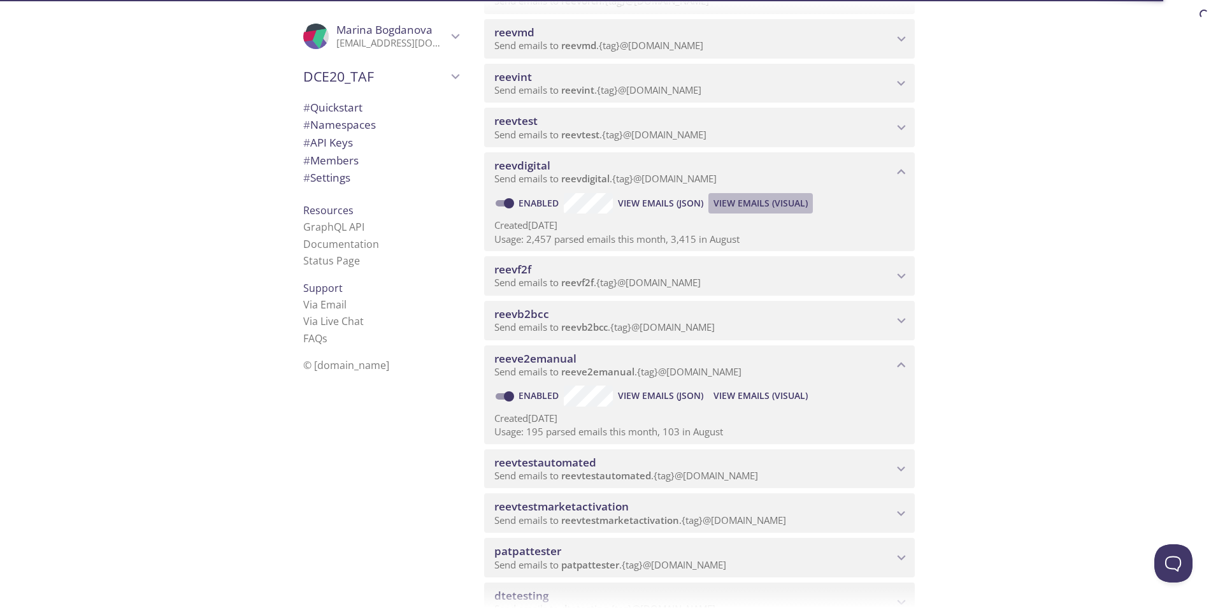
click at [740, 213] on button "View Emails (Visual)" at bounding box center [760, 203] width 104 height 20
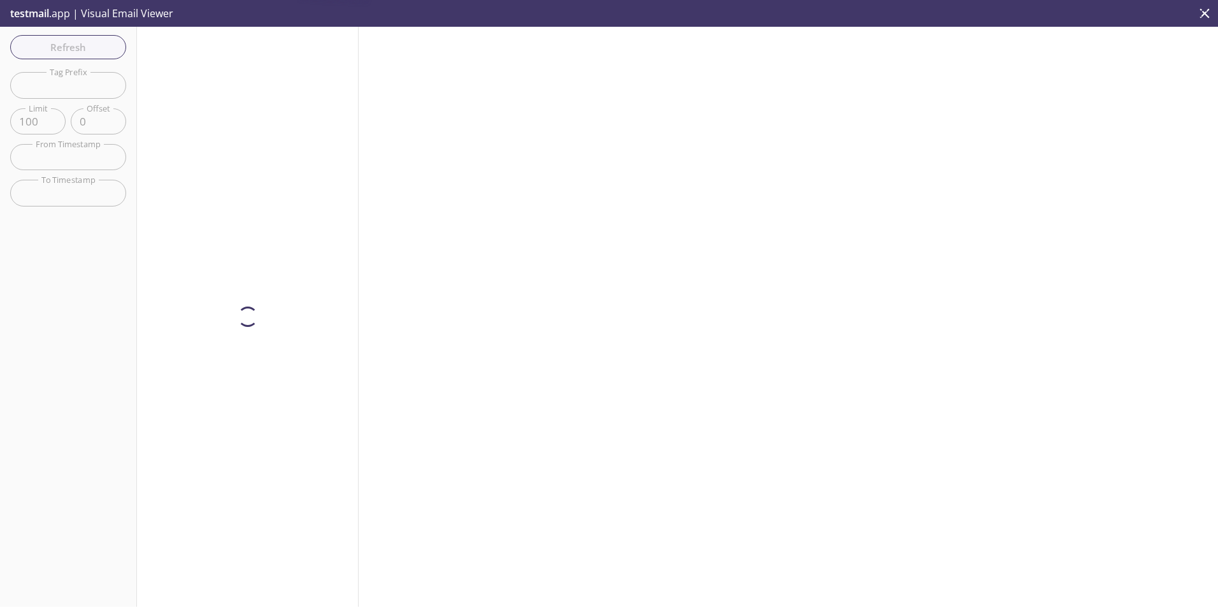
click at [738, 205] on div at bounding box center [788, 317] width 859 height 580
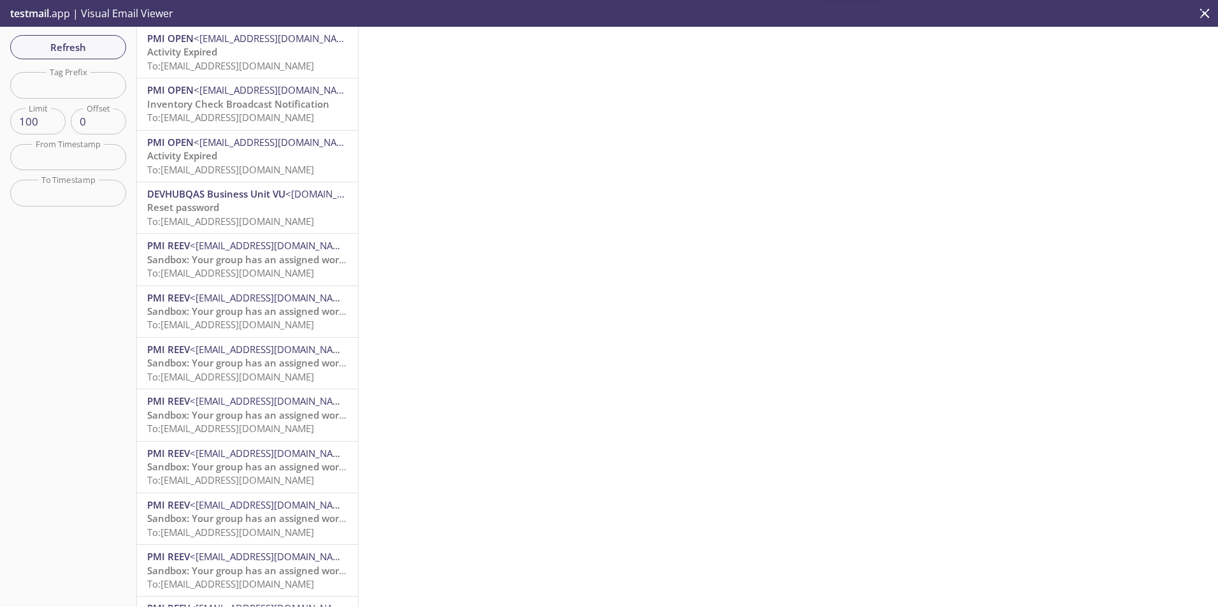
click at [212, 58] on span "Activity Expired" at bounding box center [182, 51] width 70 height 13
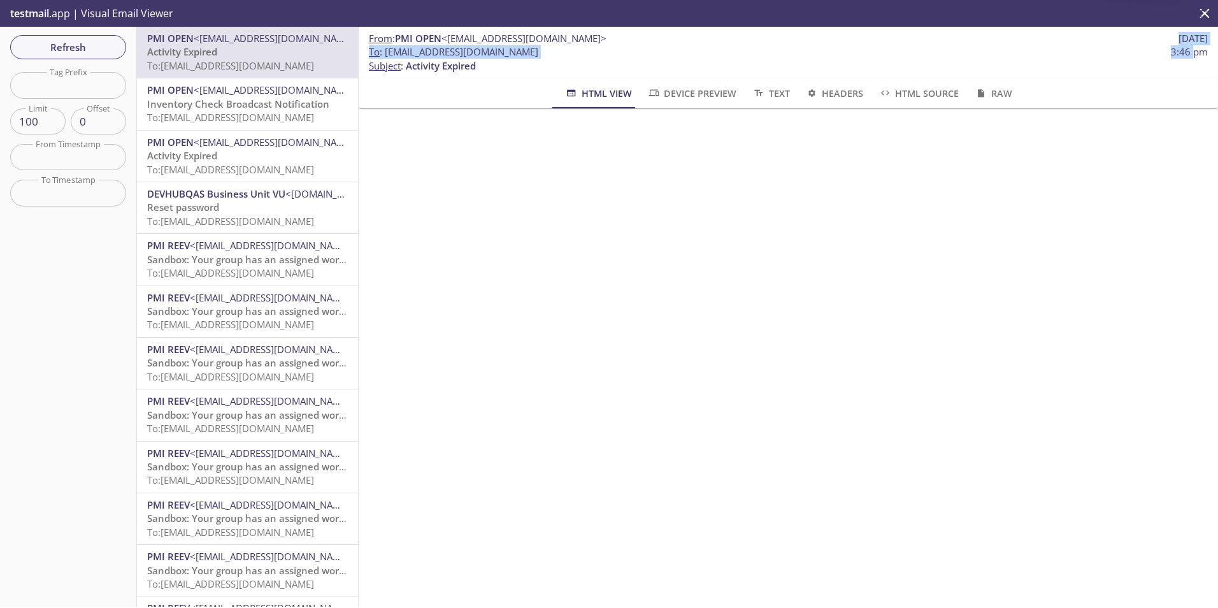
scroll to position [0, 10]
drag, startPoint x: 1156, startPoint y: 36, endPoint x: 1196, endPoint y: 51, distance: 42.7
click at [1196, 51] on div "From : PMI OPEN <noreply@email.pmiopen.com> 25 Sep 2025 To : reevdigital.belize…" at bounding box center [788, 52] width 859 height 51
click at [662, 48] on span "To : reevdigital.belizetwo@inbox.testmail.app 3:46 pm" at bounding box center [788, 51] width 839 height 13
click at [1212, 5] on icon "close" at bounding box center [1204, 13] width 17 height 17
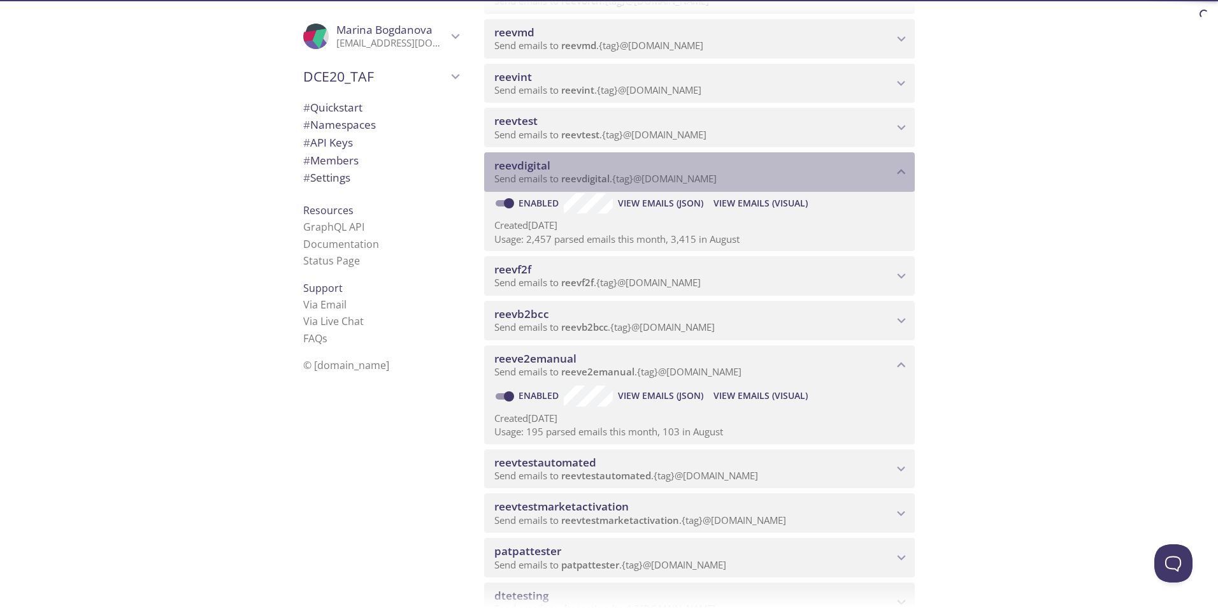
drag, startPoint x: 485, startPoint y: 166, endPoint x: 670, endPoint y: 420, distance: 313.9
click at [543, 166] on div "reevdigital Send emails to reevdigital . {tag} @inbox.testmail.app" at bounding box center [699, 171] width 431 height 39
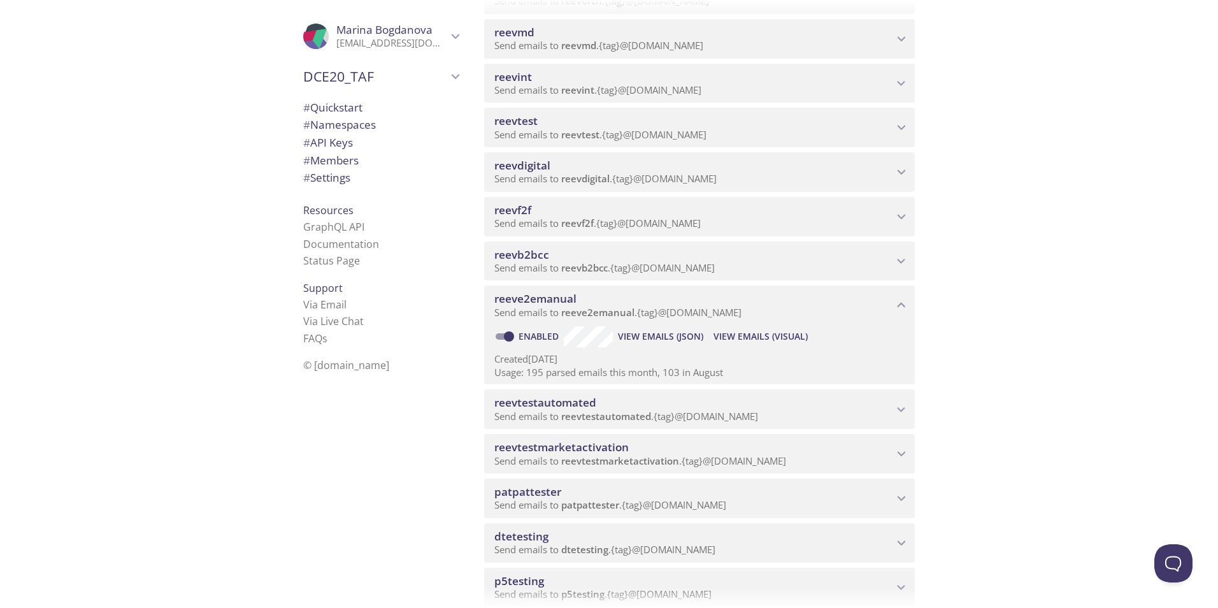
click at [550, 294] on span "reeve2emanual" at bounding box center [535, 298] width 82 height 15
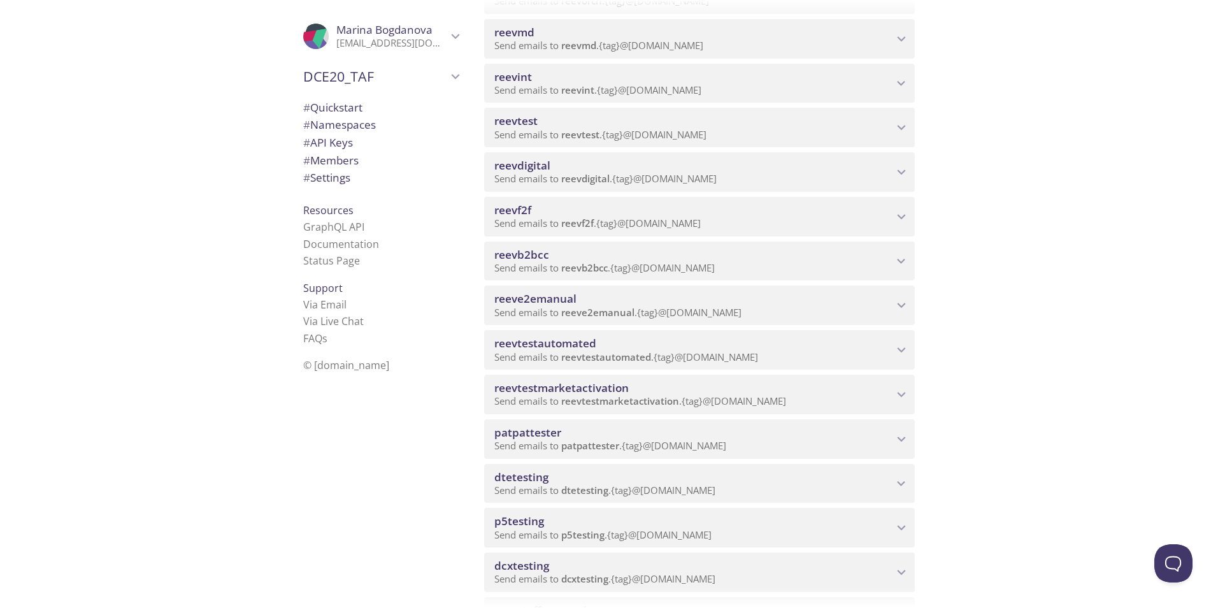
click at [526, 297] on span "reeve2emanual" at bounding box center [535, 298] width 82 height 15
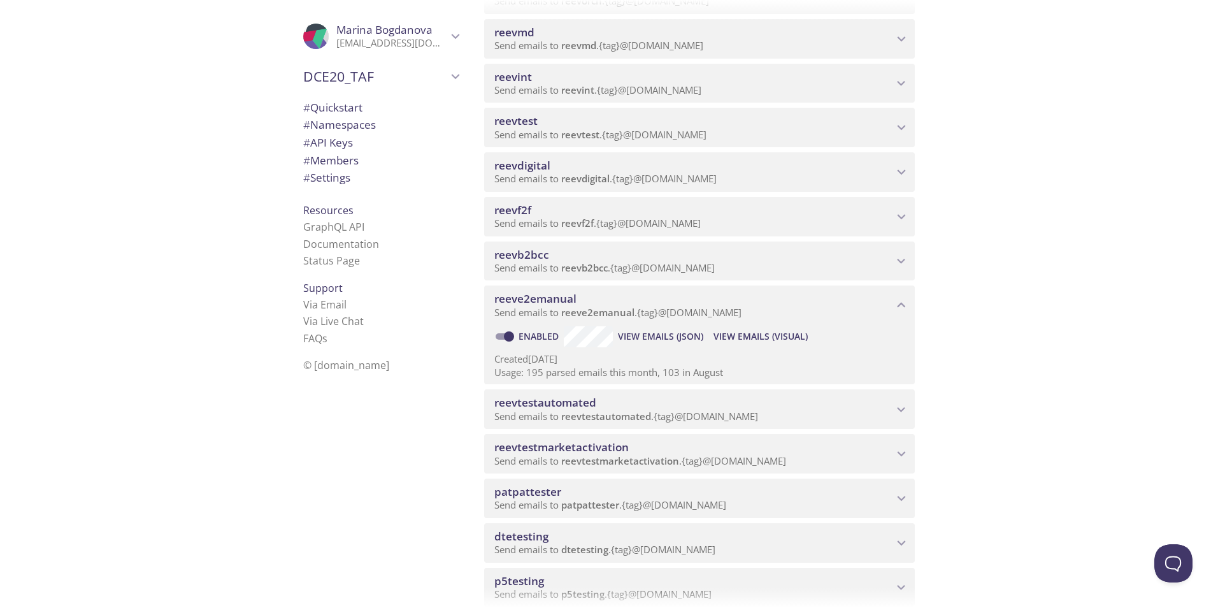
click at [755, 338] on span "View Emails (Visual)" at bounding box center [761, 336] width 94 height 15
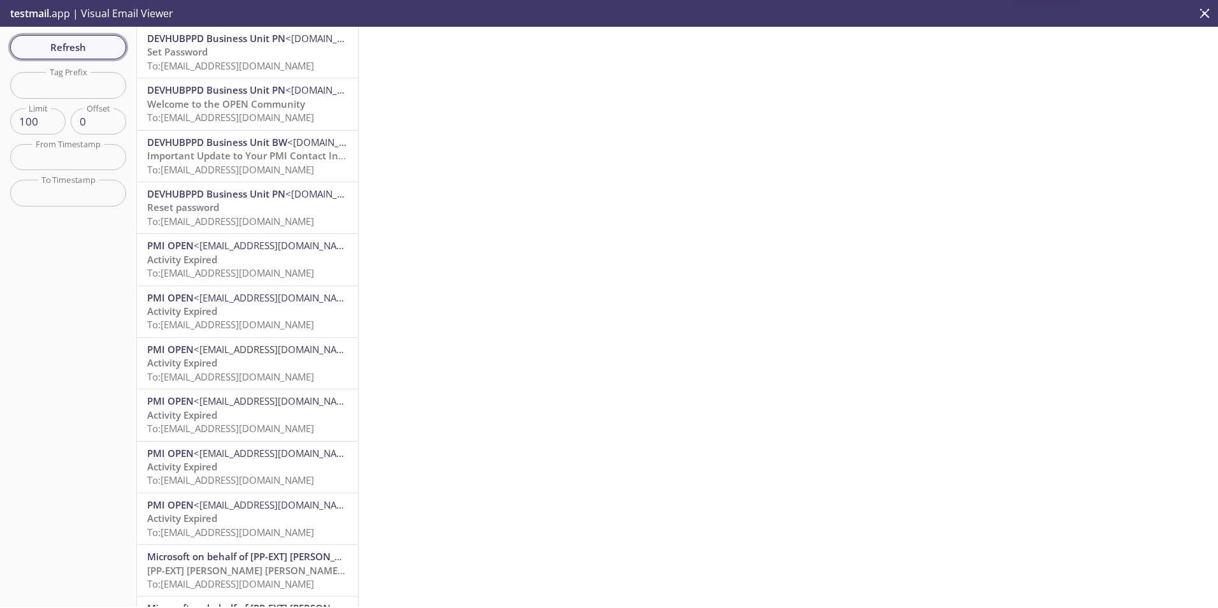
click at [57, 42] on span "Refresh" at bounding box center [68, 47] width 96 height 17
click at [50, 48] on span "Refresh" at bounding box center [68, 47] width 96 height 17
click at [242, 63] on span "To: reeve2emanual.pn24@inbox.testmail.app" at bounding box center [230, 65] width 167 height 13
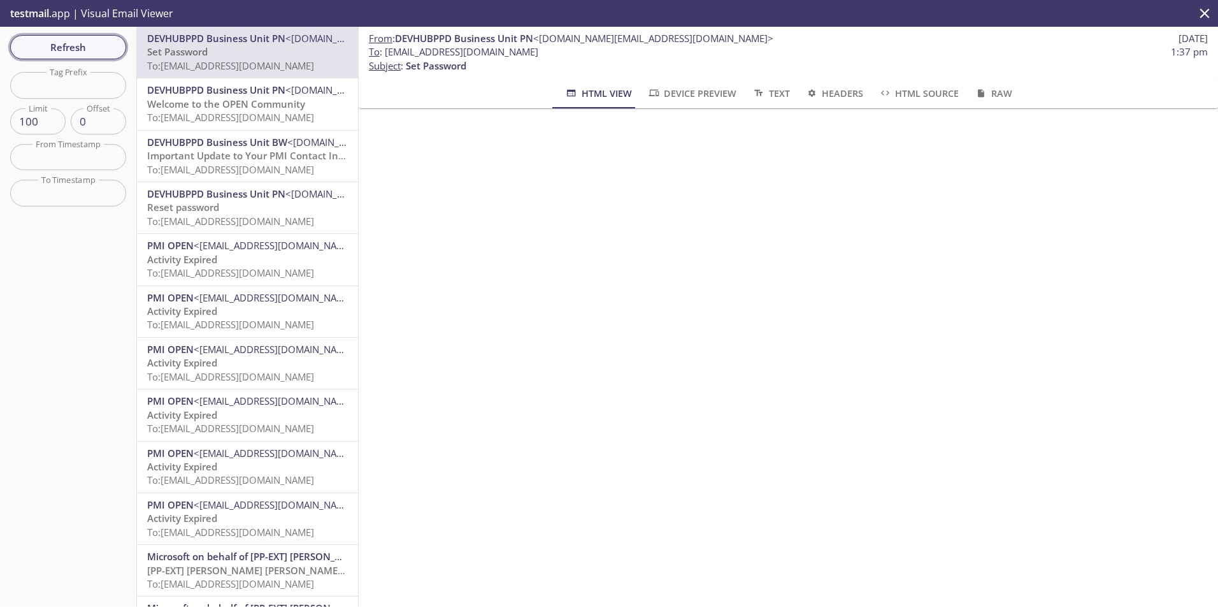
click at [48, 55] on span "Refresh" at bounding box center [68, 47] width 96 height 17
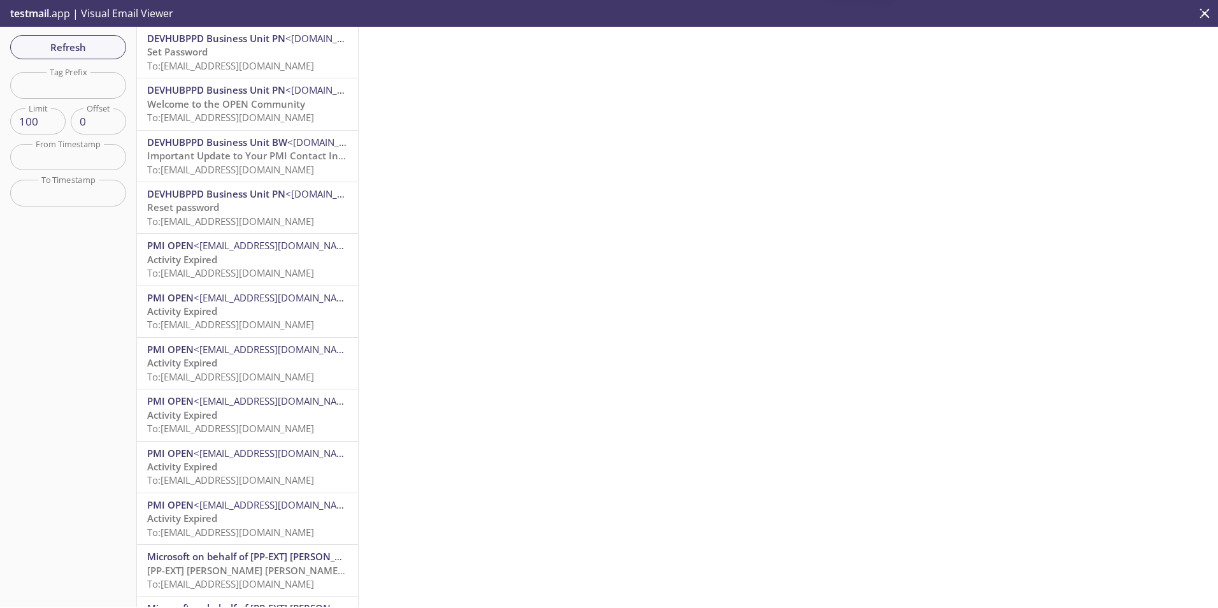
click at [106, 33] on div "Refresh Filters Tag Prefix Tag Prefix Limit 100 Limit Offset 0 Offset From Time…" at bounding box center [68, 317] width 137 height 580
click at [101, 47] on span "Refresh" at bounding box center [68, 47] width 96 height 17
click at [85, 40] on span "Refresh" at bounding box center [68, 47] width 96 height 17
click at [75, 39] on span "Refresh" at bounding box center [68, 47] width 96 height 17
click at [56, 43] on span "Refresh" at bounding box center [68, 47] width 96 height 17
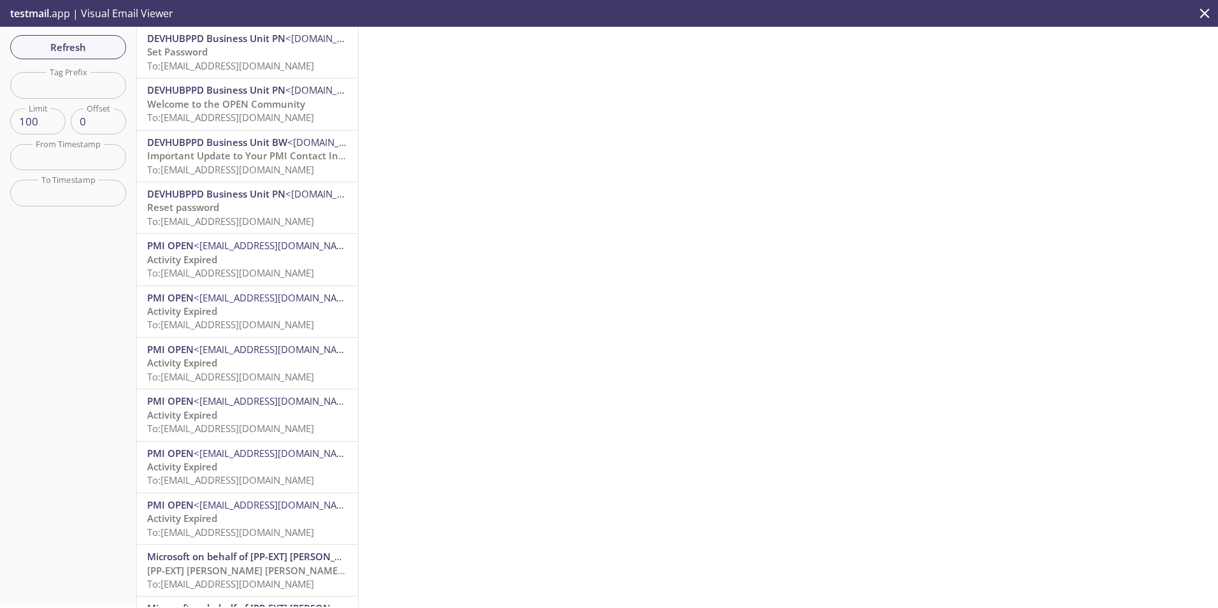
click at [1197, 7] on icon "close" at bounding box center [1204, 13] width 17 height 17
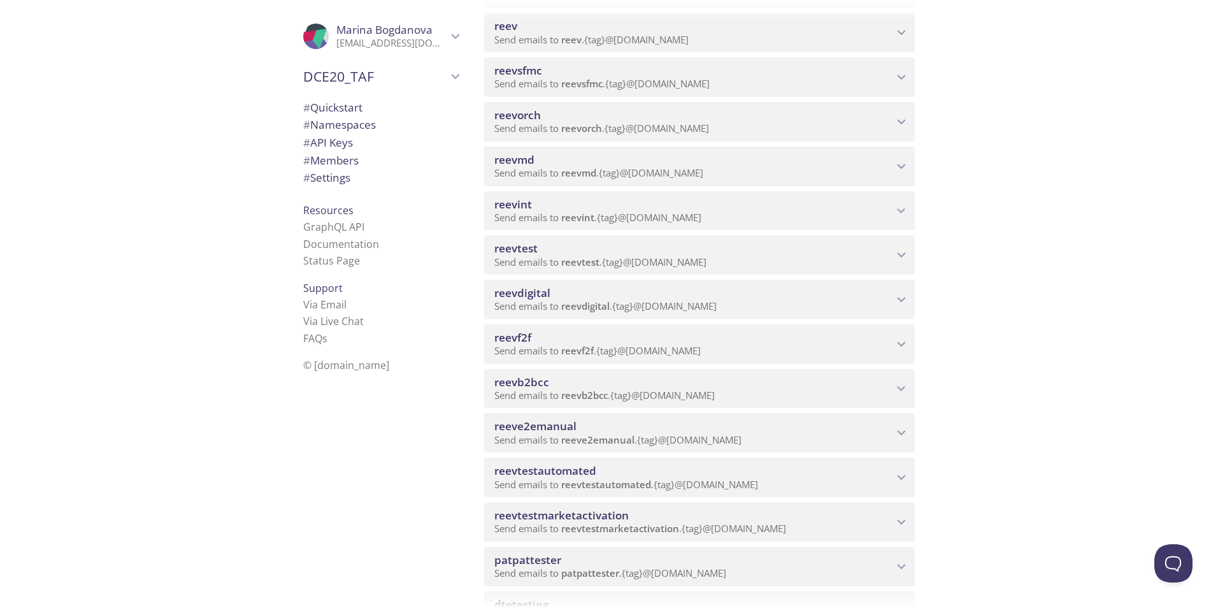
scroll to position [510, 0]
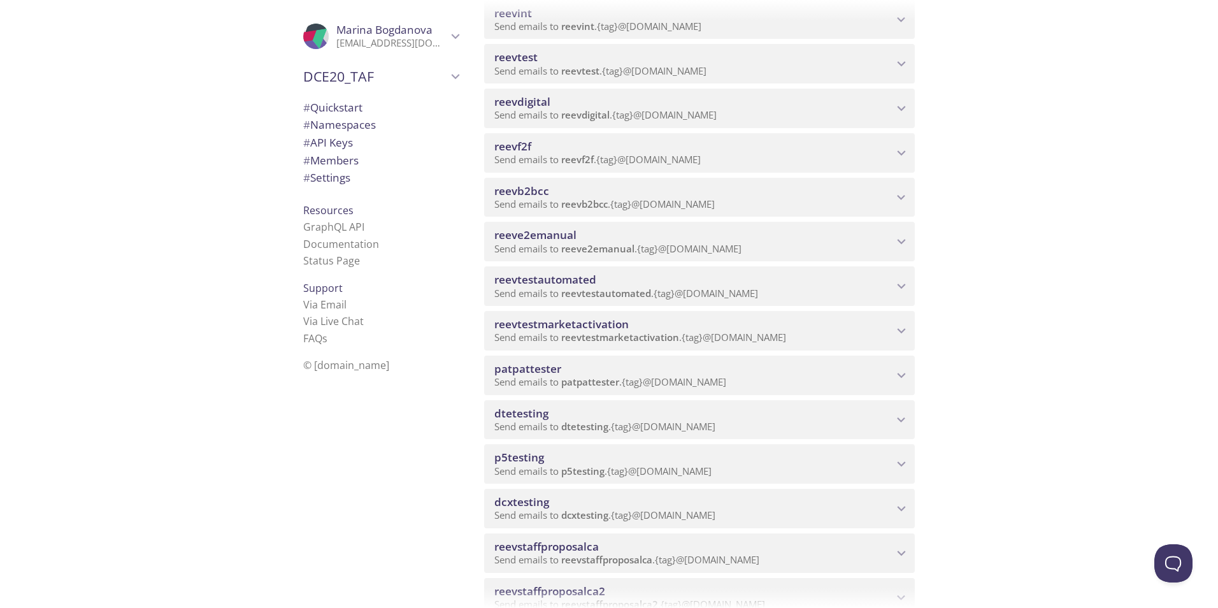
click at [580, 232] on span "reeve2emanual" at bounding box center [693, 235] width 399 height 14
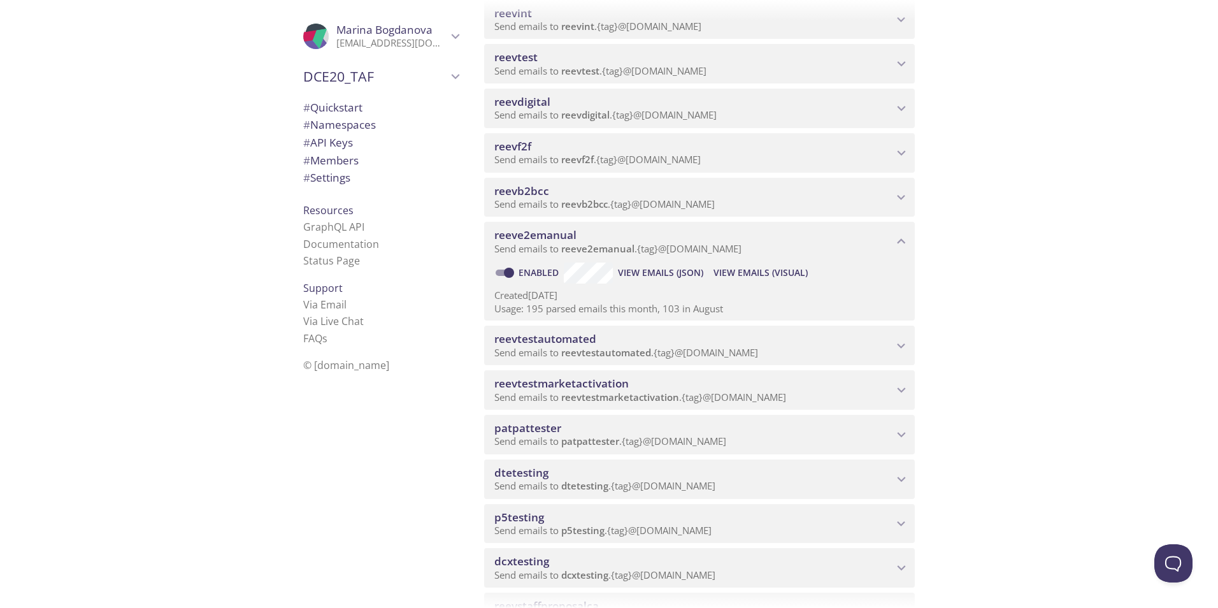
click at [780, 271] on span "View Emails (Visual)" at bounding box center [761, 272] width 94 height 15
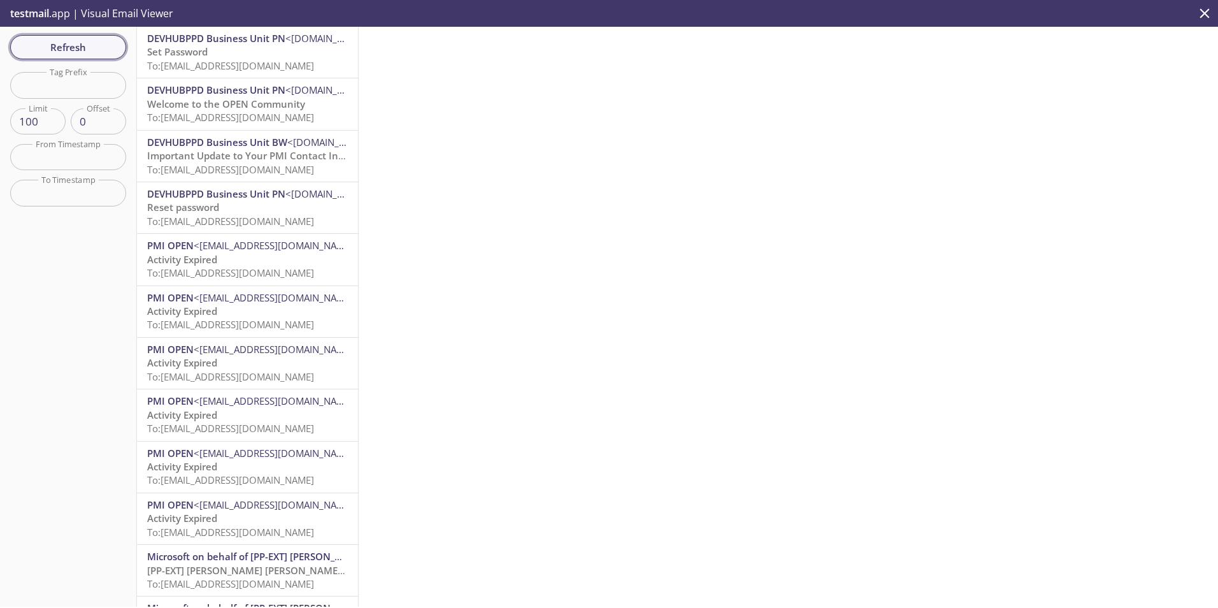
click at [81, 48] on span "Refresh" at bounding box center [68, 47] width 96 height 17
click at [53, 48] on span "Refresh" at bounding box center [68, 47] width 96 height 17
